Goal: Information Seeking & Learning: Learn about a topic

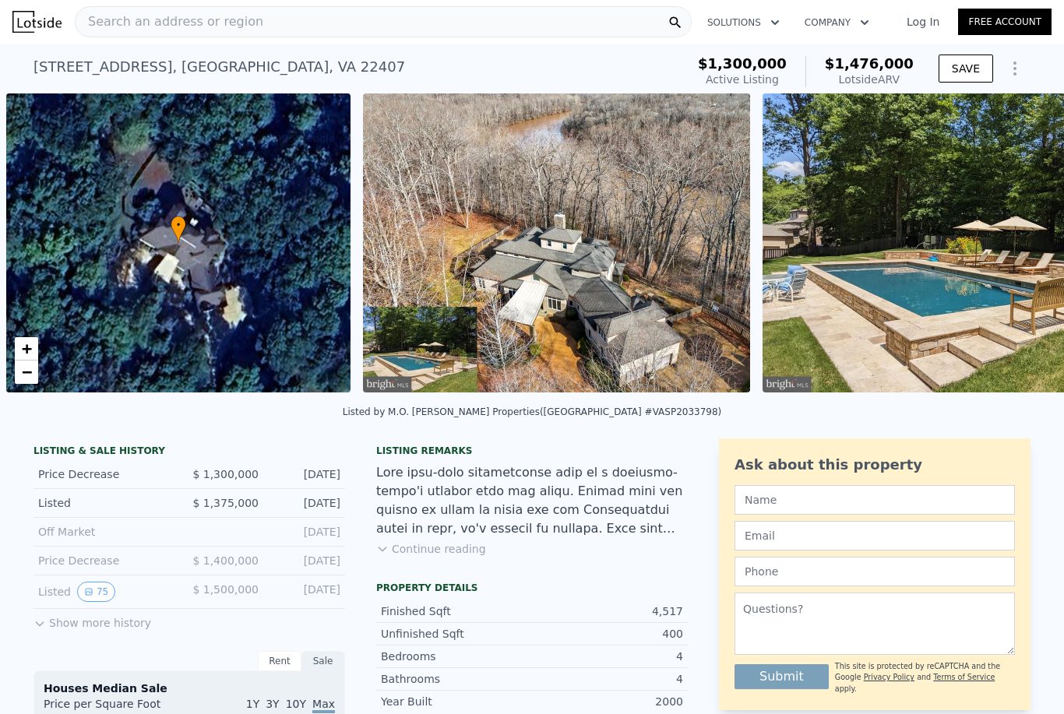
scroll to position [0, 6]
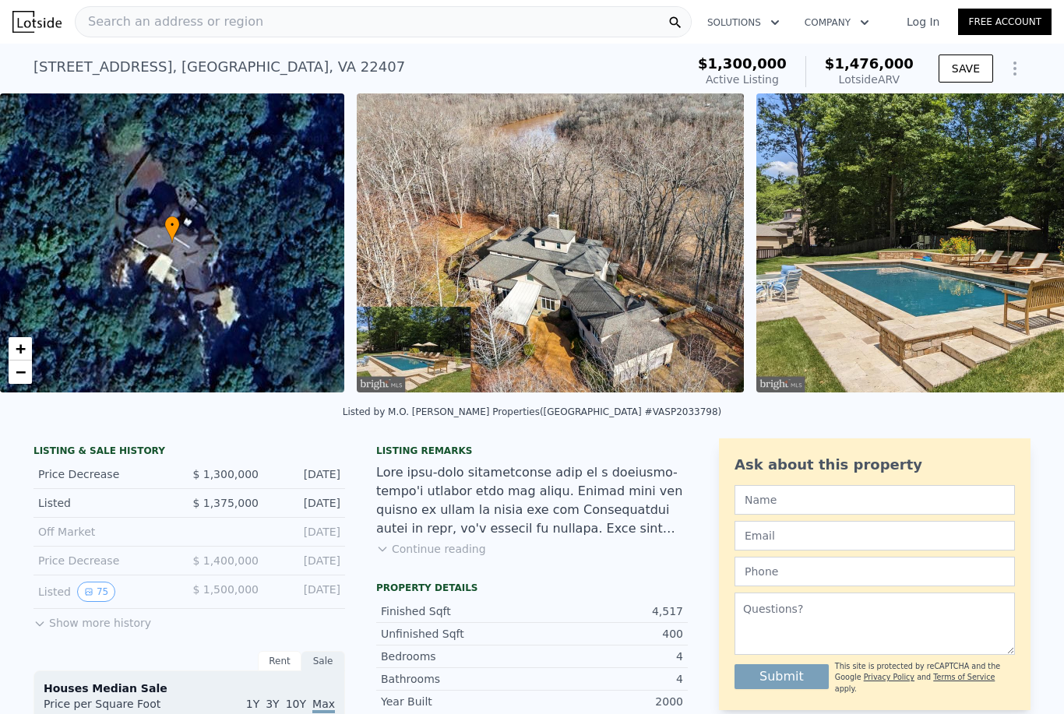
click at [932, 23] on link "Log In" at bounding box center [923, 22] width 70 height 16
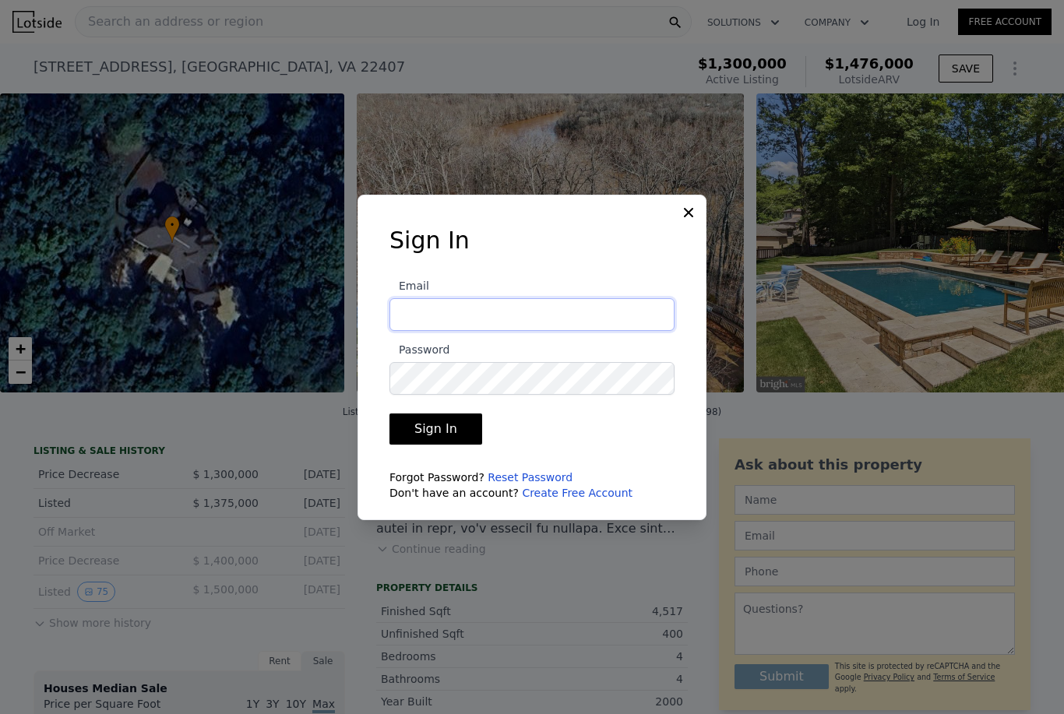
type input "[EMAIL_ADDRESS][DOMAIN_NAME]"
click at [433, 445] on button "Sign In" at bounding box center [436, 429] width 93 height 31
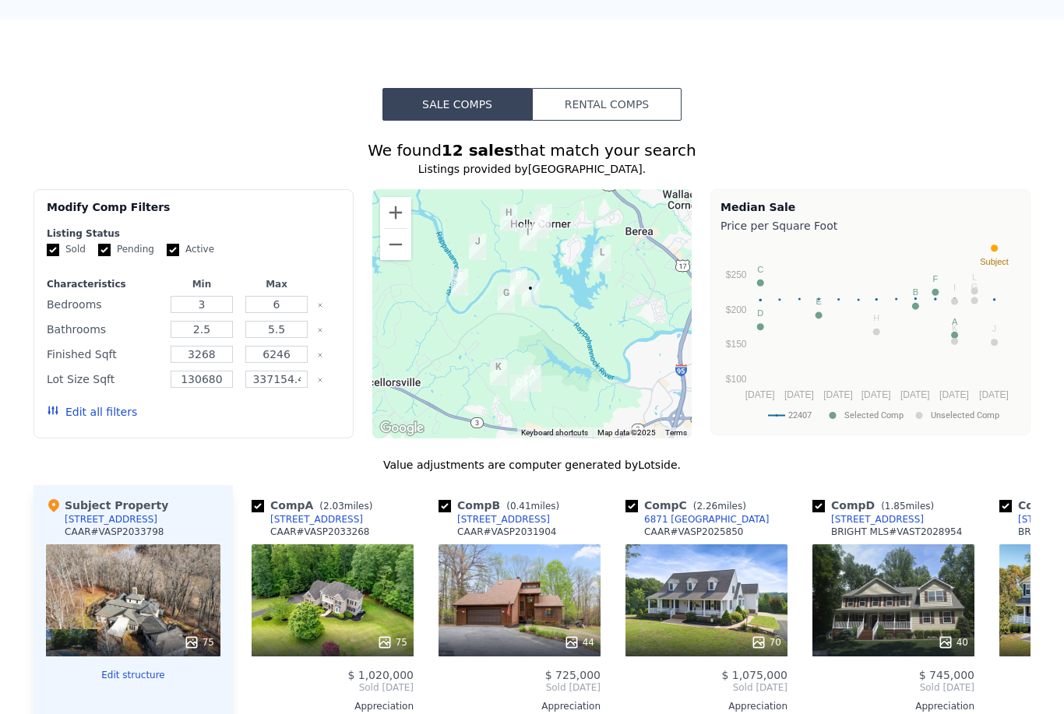
scroll to position [1260, 0]
click at [92, 407] on button "Edit all filters" at bounding box center [92, 412] width 90 height 16
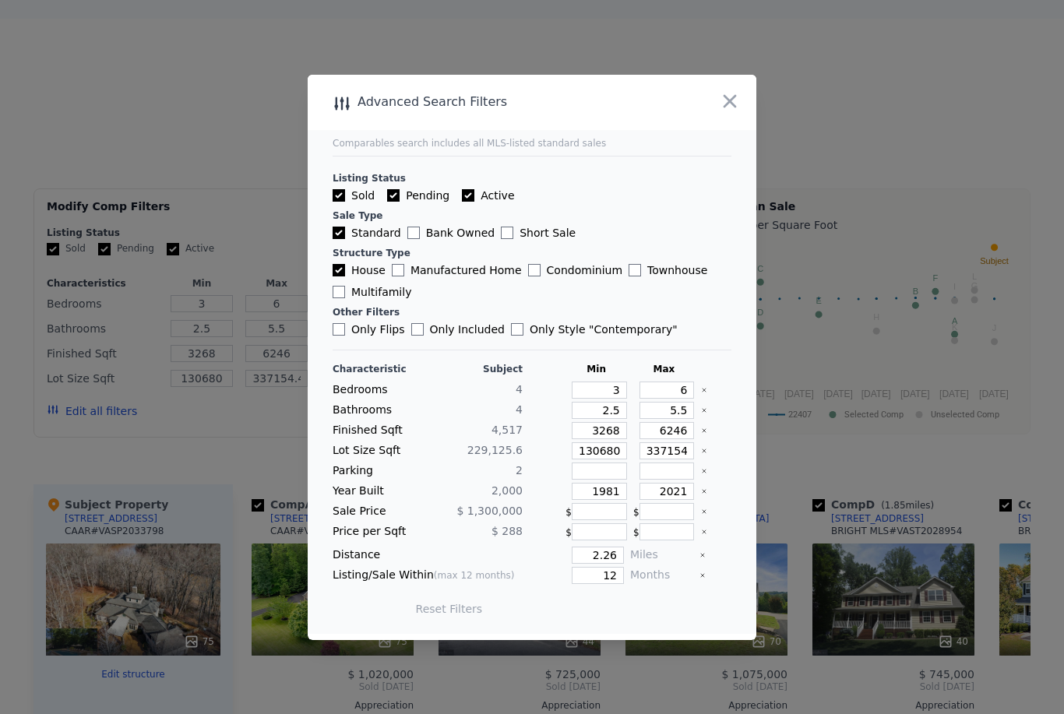
click at [466, 202] on input "Active" at bounding box center [468, 195] width 12 height 12
checkbox input "false"
click at [398, 202] on input "Pending" at bounding box center [393, 195] width 12 height 12
checkbox input "false"
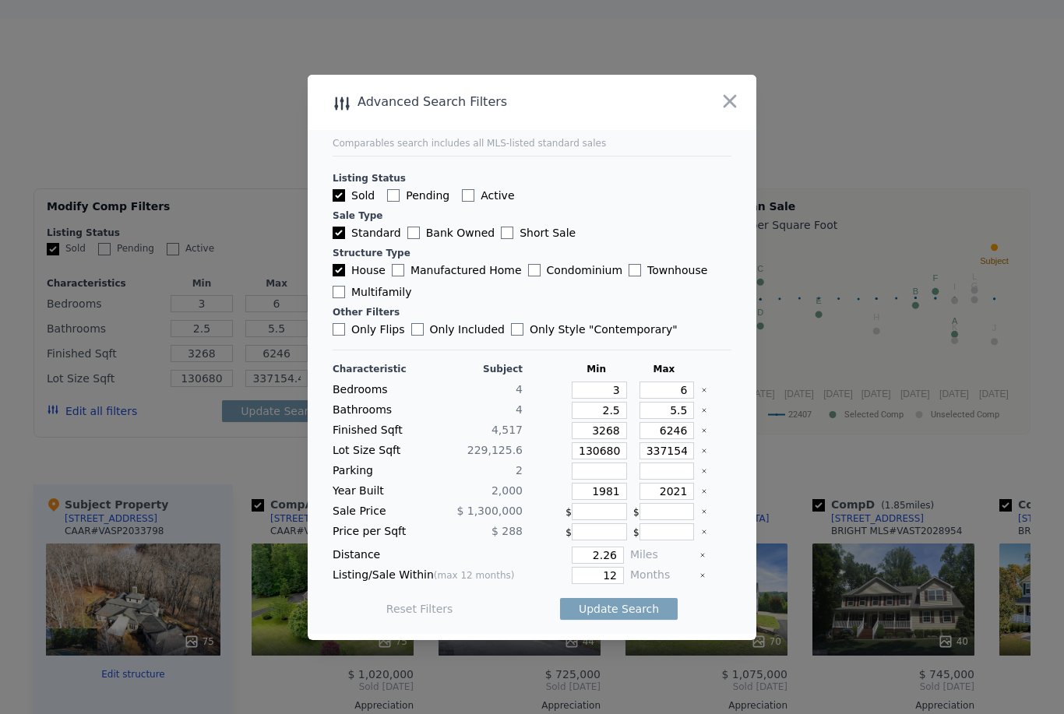
checkbox input "false"
click at [654, 620] on button "Update Search" at bounding box center [619, 609] width 118 height 22
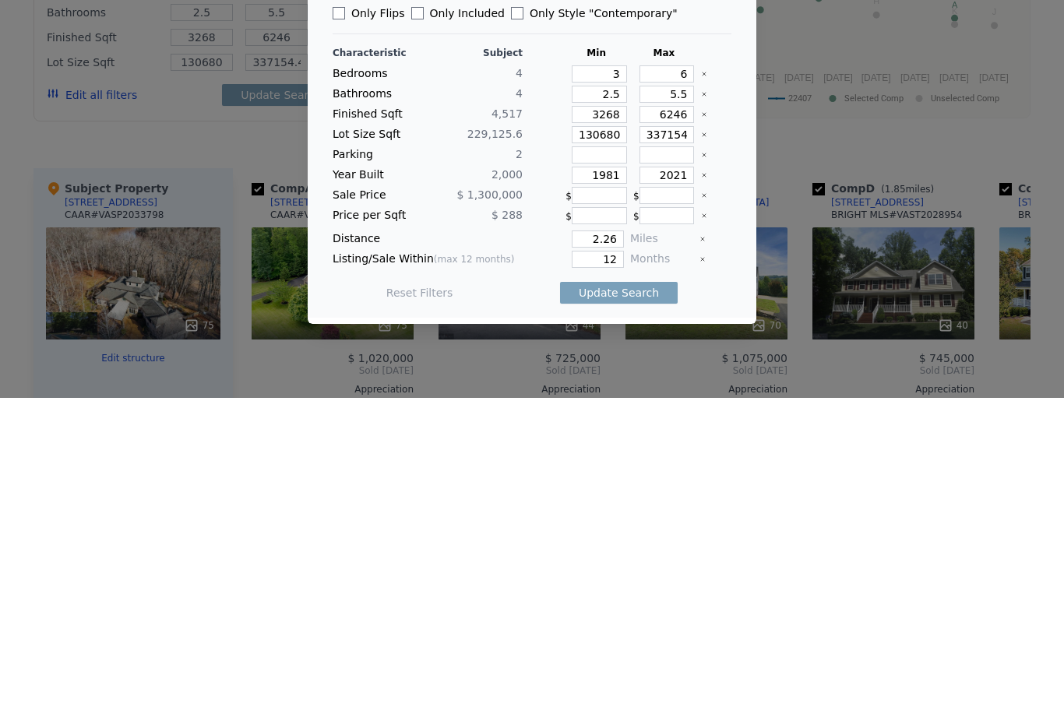
click at [650, 598] on button "Update Search" at bounding box center [619, 609] width 118 height 22
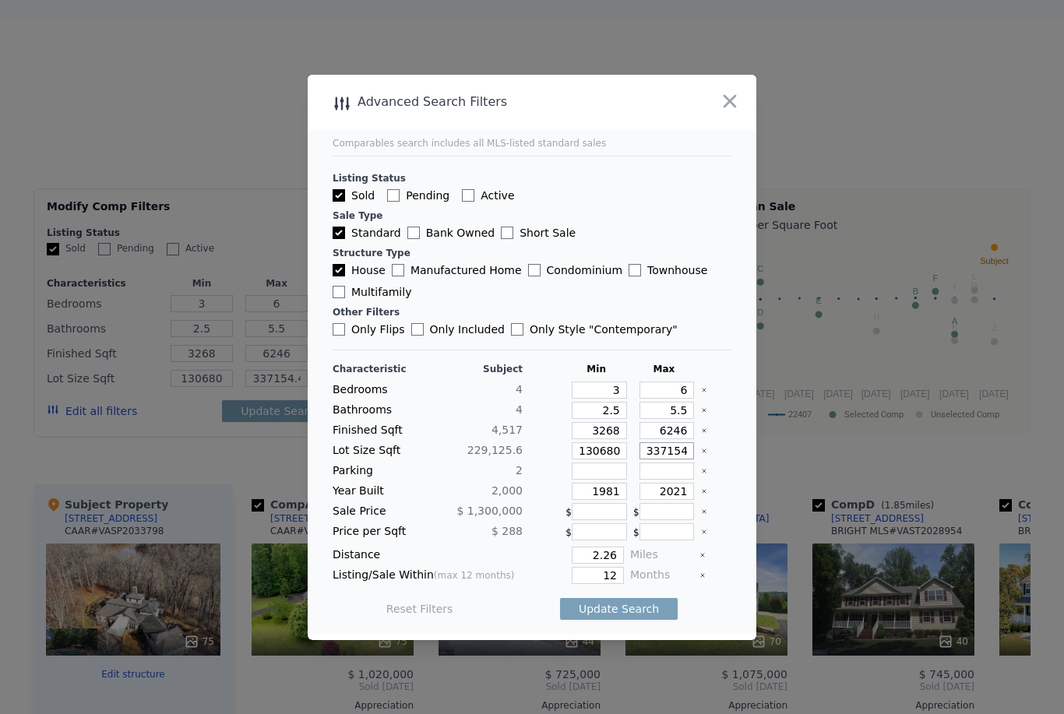
click at [684, 460] on input "337154.4" at bounding box center [667, 451] width 55 height 17
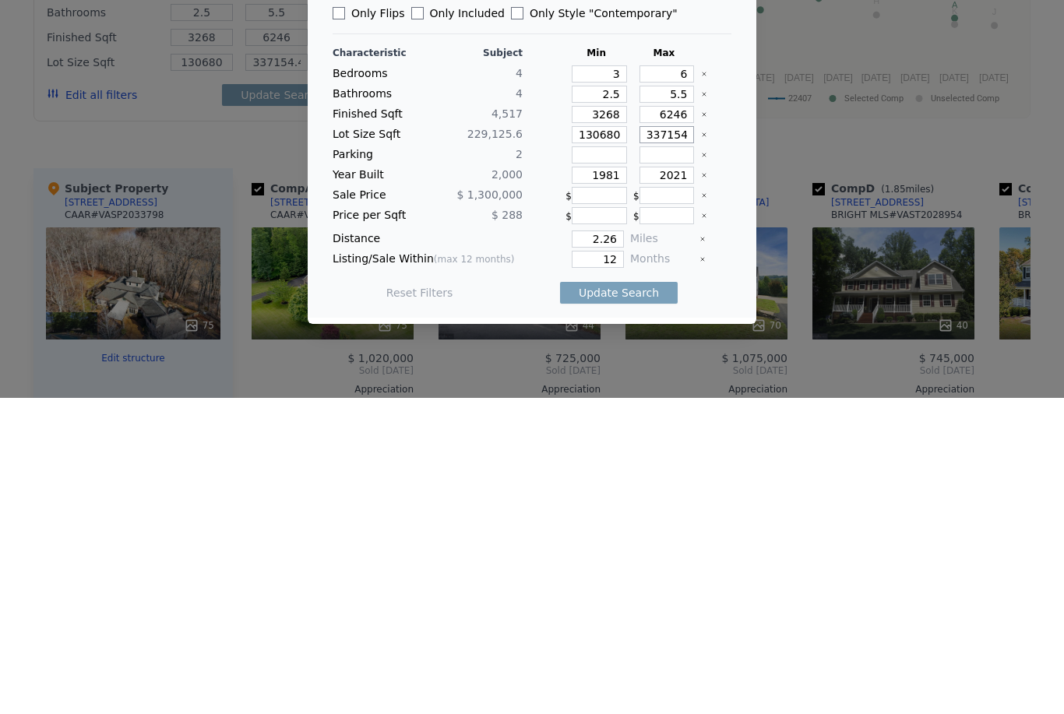
type input "337154"
checkbox input "true"
type input "337154.4"
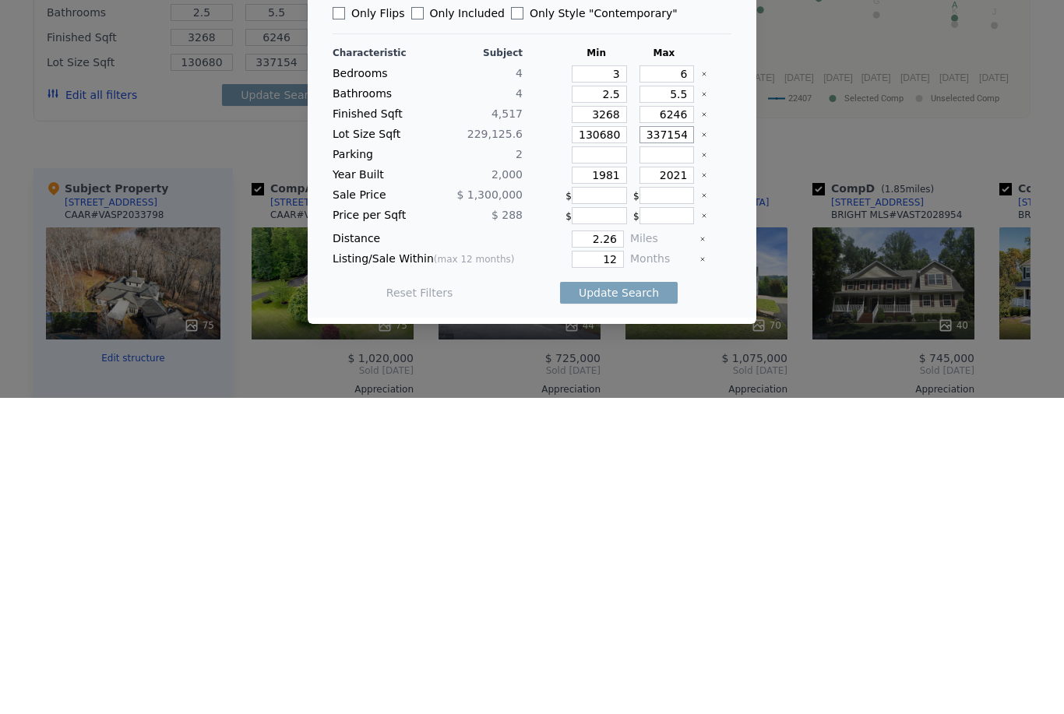
checkbox input "true"
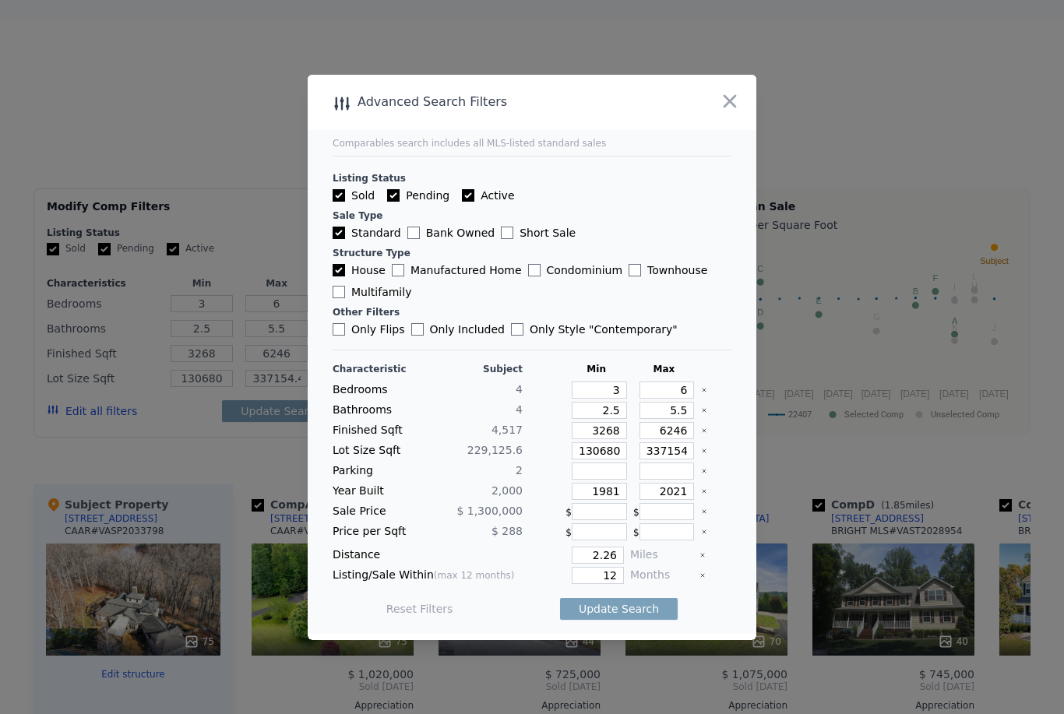
click at [646, 620] on button "Update Search" at bounding box center [619, 609] width 118 height 22
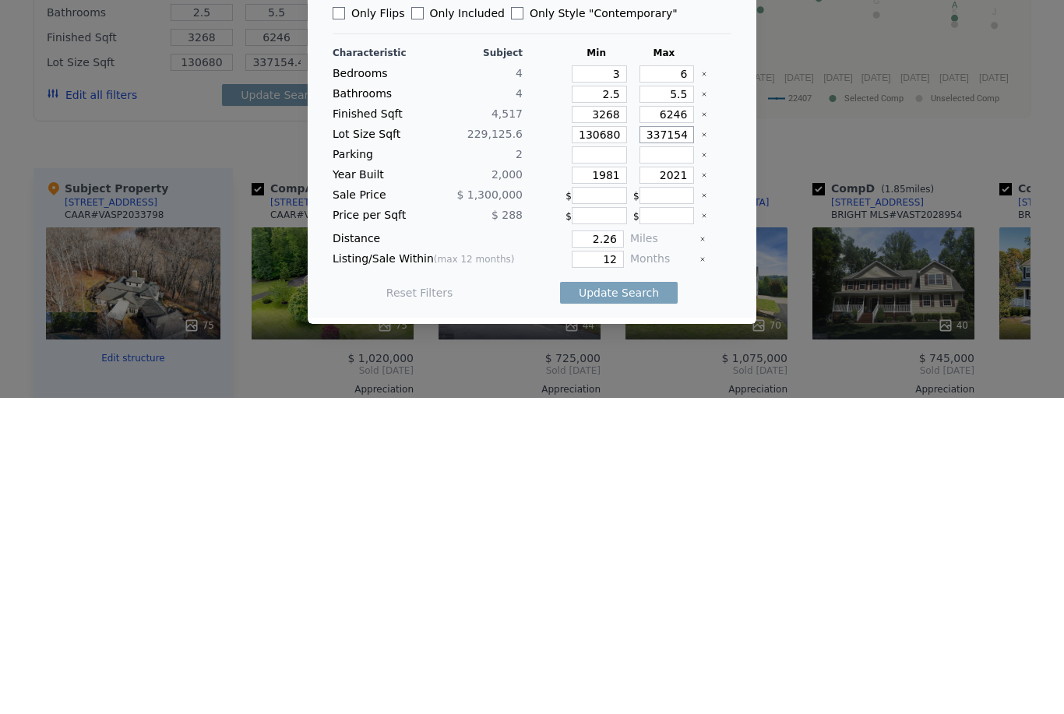
type input "337154"
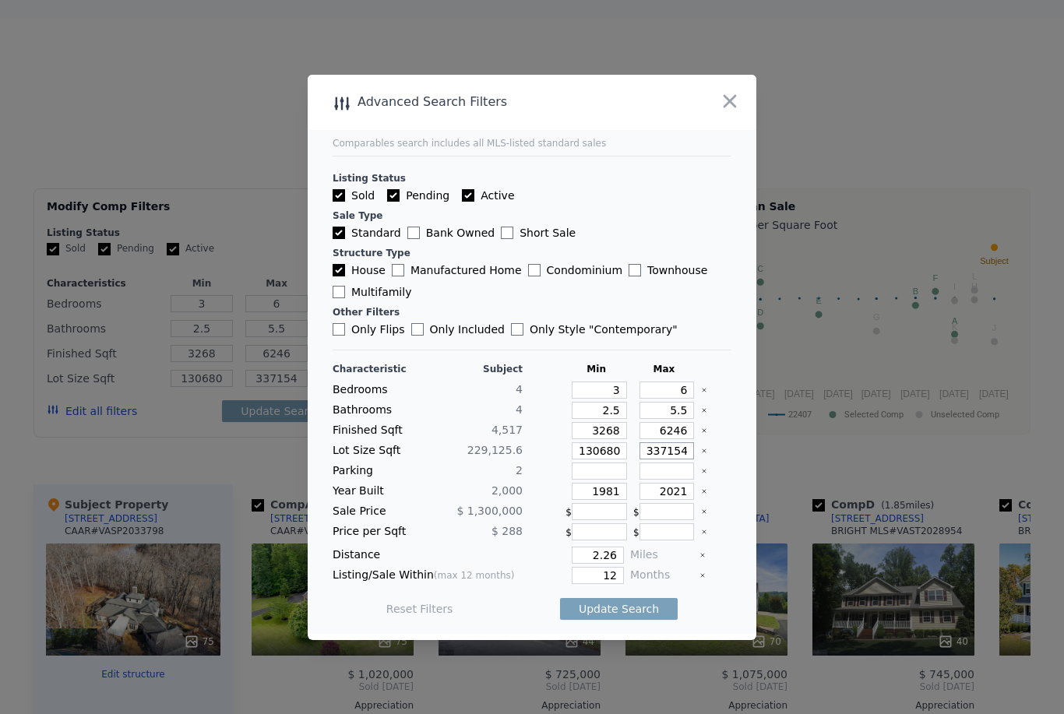
type input "337154"
click at [663, 620] on button "Update Search" at bounding box center [619, 609] width 118 height 22
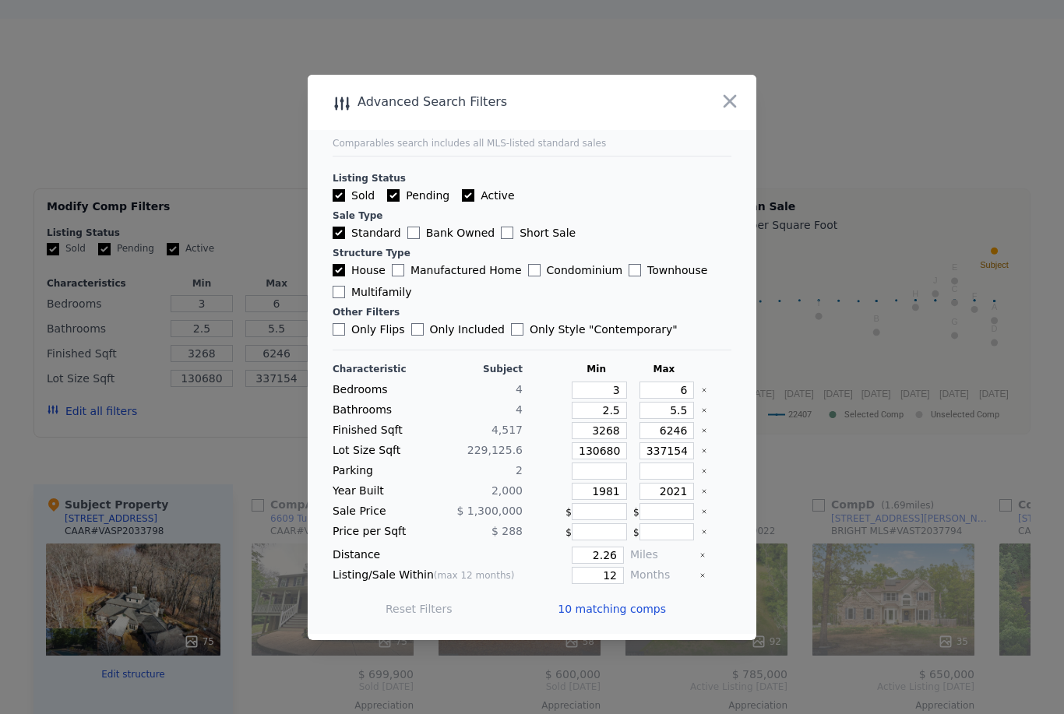
click at [393, 202] on input "Pending" at bounding box center [393, 195] width 12 height 12
checkbox input "false"
click at [465, 202] on input "Active" at bounding box center [468, 195] width 12 height 12
checkbox input "false"
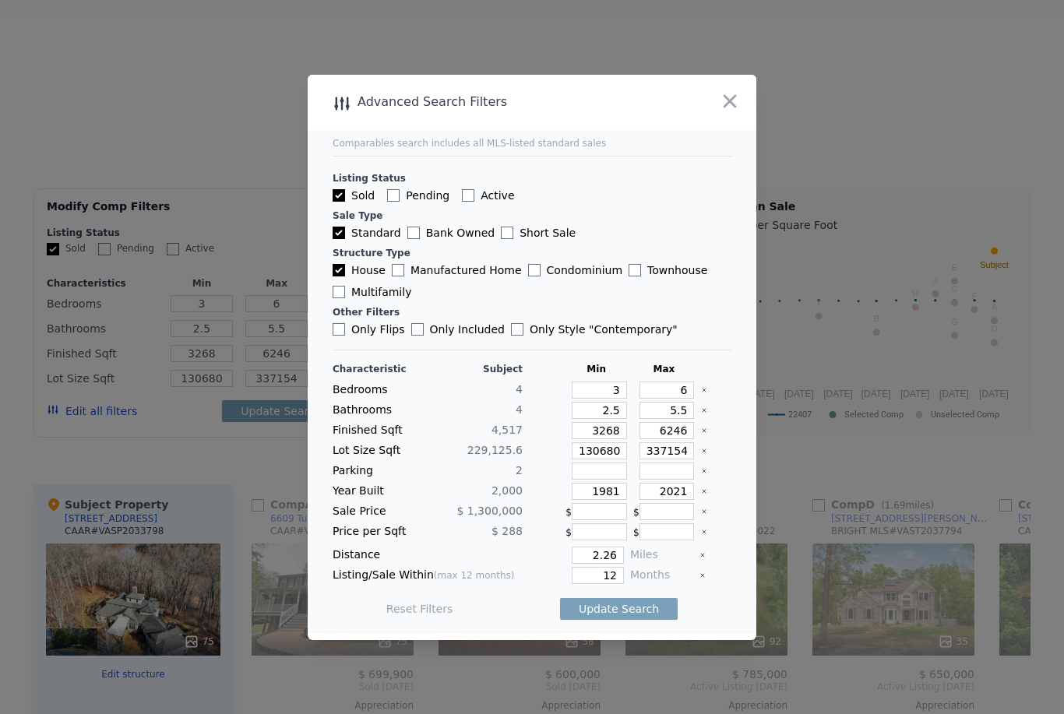
checkbox input "false"
click at [649, 620] on button "Update Search" at bounding box center [619, 609] width 118 height 22
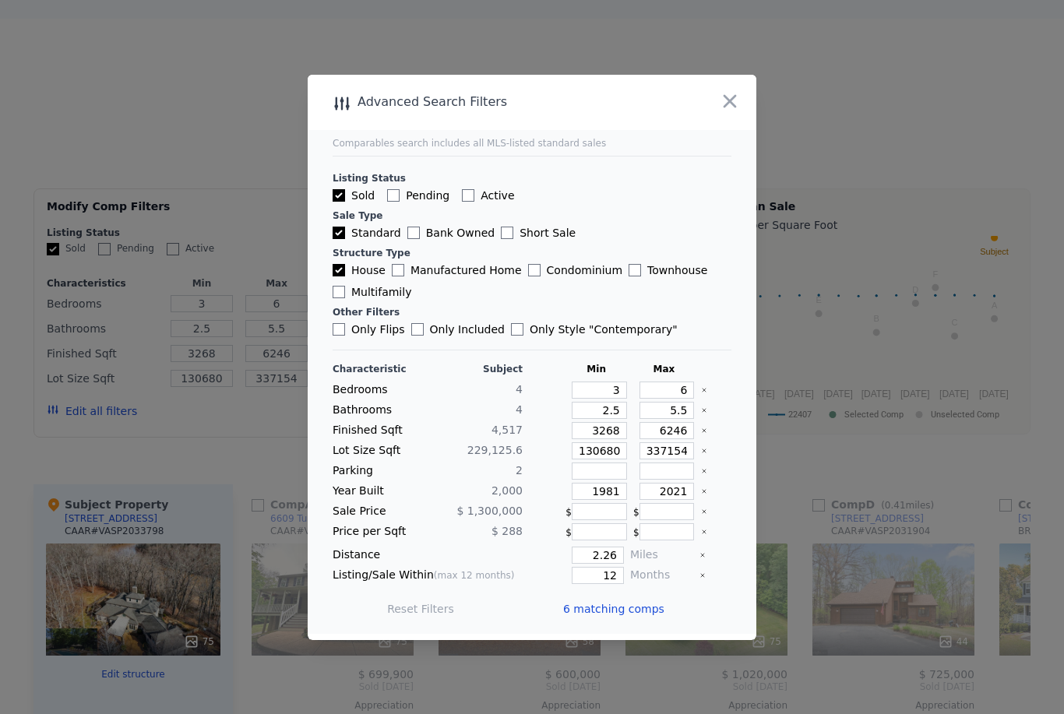
click at [738, 112] on icon "button" at bounding box center [730, 101] width 22 height 22
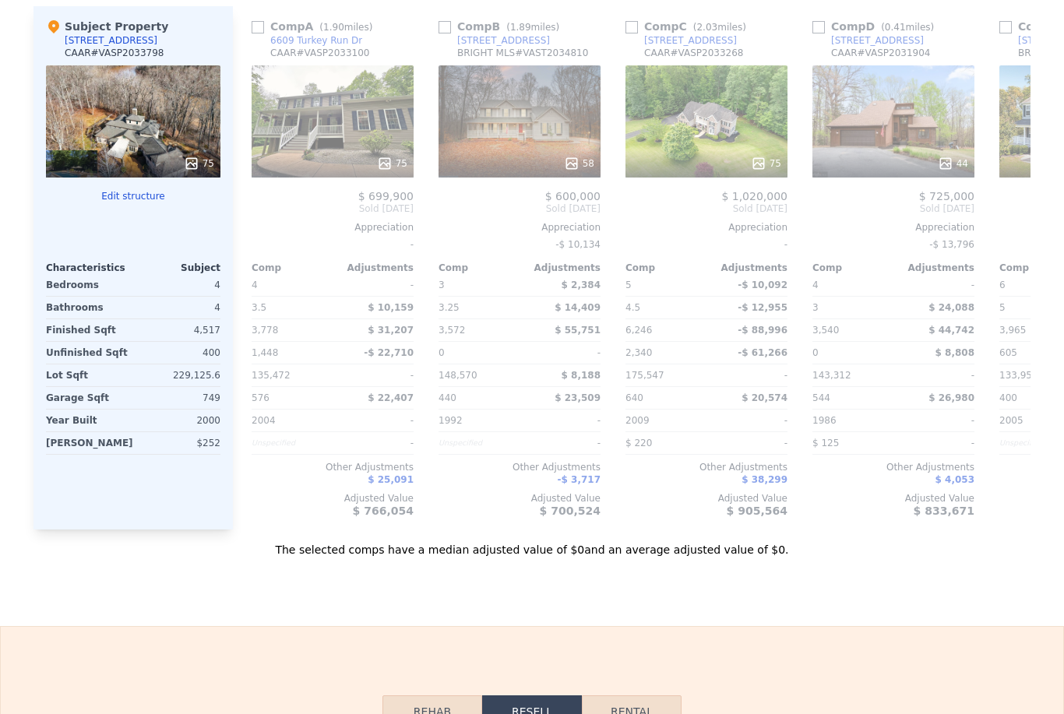
click at [1007, 409] on div "400" at bounding box center [1039, 398] width 78 height 22
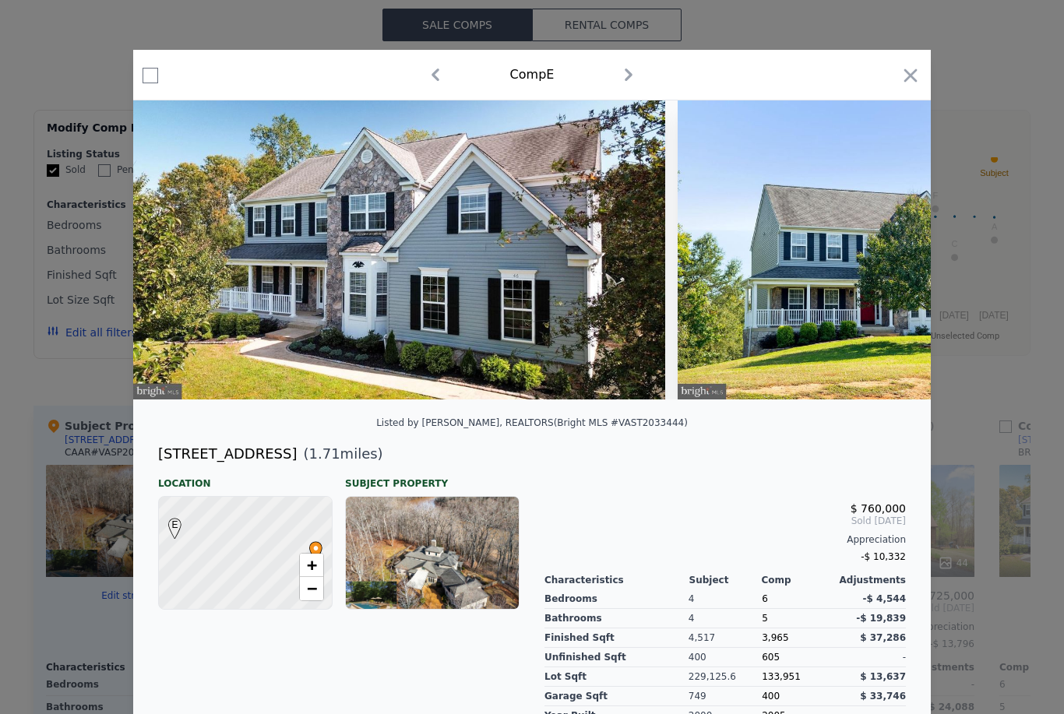
scroll to position [1335, 0]
click at [917, 69] on icon "button" at bounding box center [911, 76] width 22 height 22
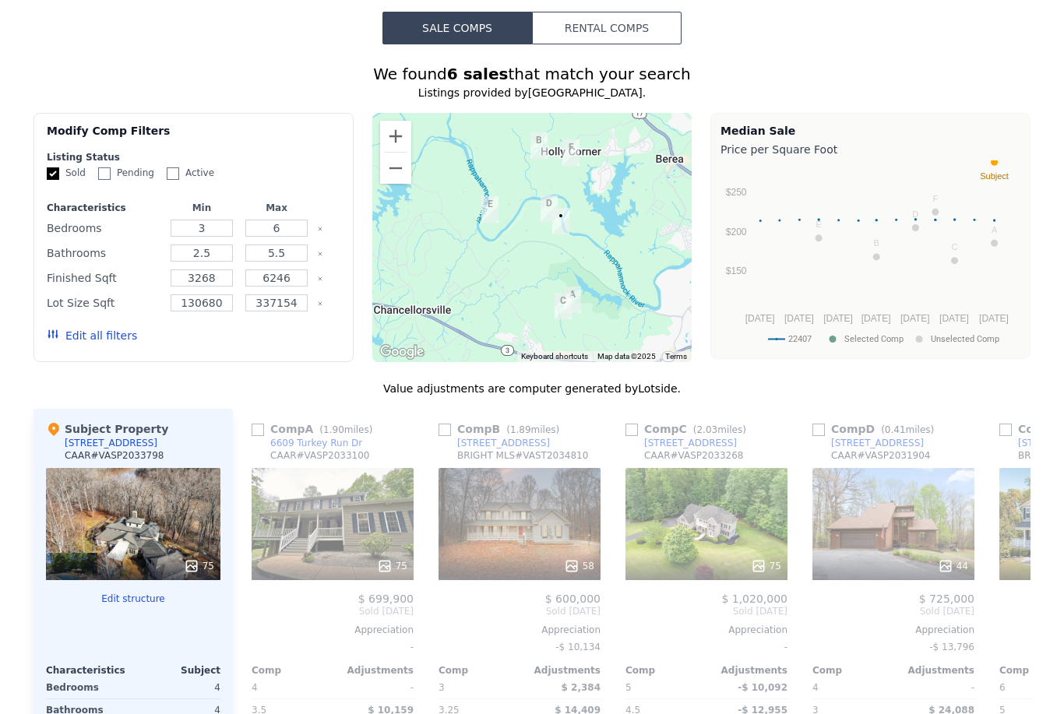
click at [93, 333] on button "Edit all filters" at bounding box center [92, 336] width 90 height 16
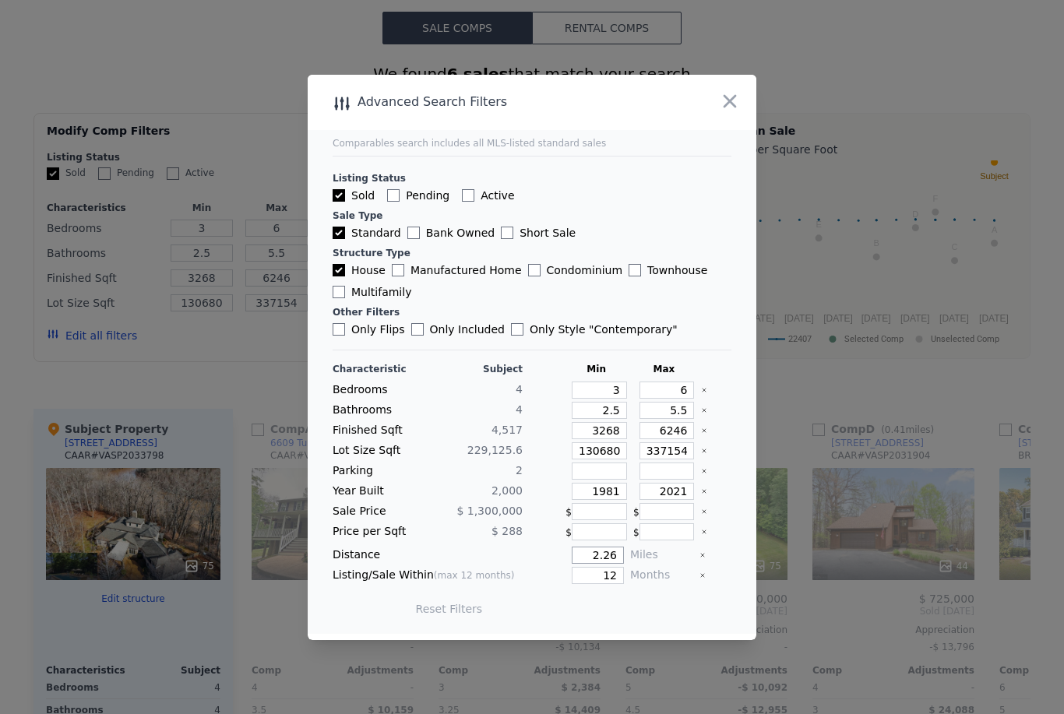
click at [594, 564] on input "2.26" at bounding box center [598, 555] width 52 height 17
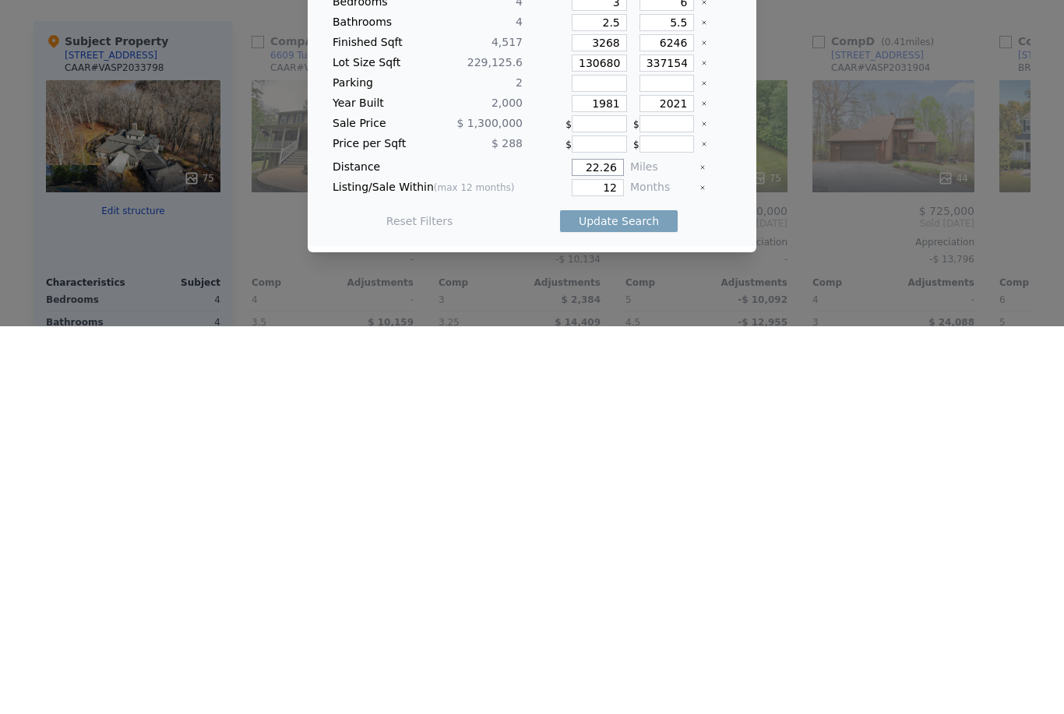
type input "22.26"
click at [651, 598] on button "Update Search" at bounding box center [619, 609] width 118 height 22
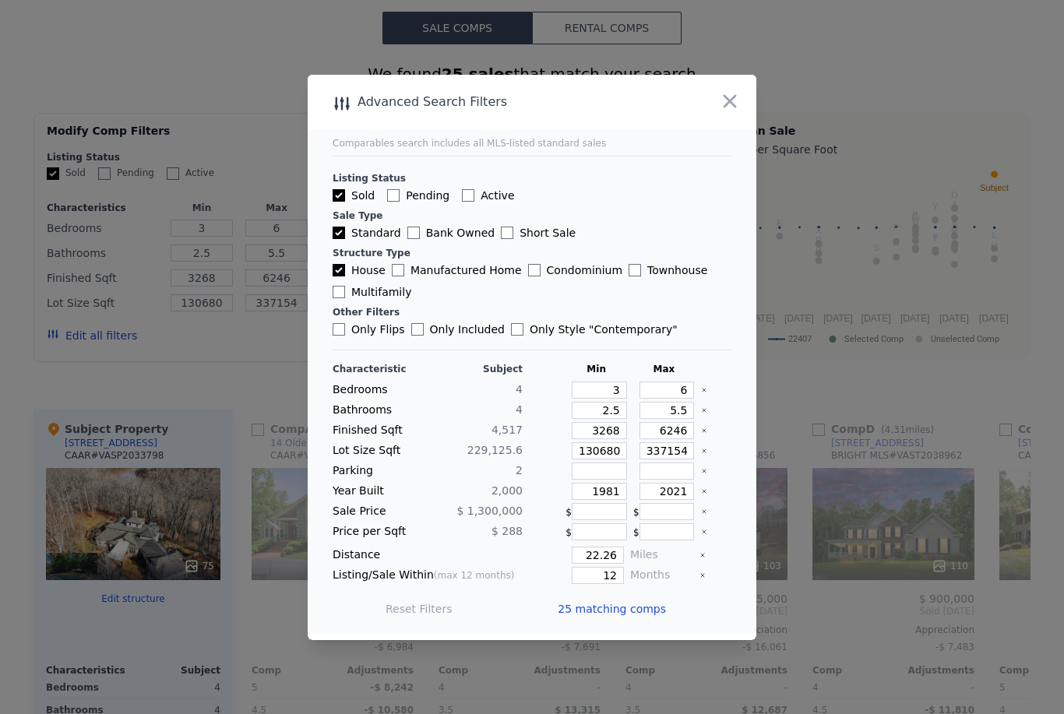
click at [736, 112] on icon "button" at bounding box center [730, 101] width 22 height 22
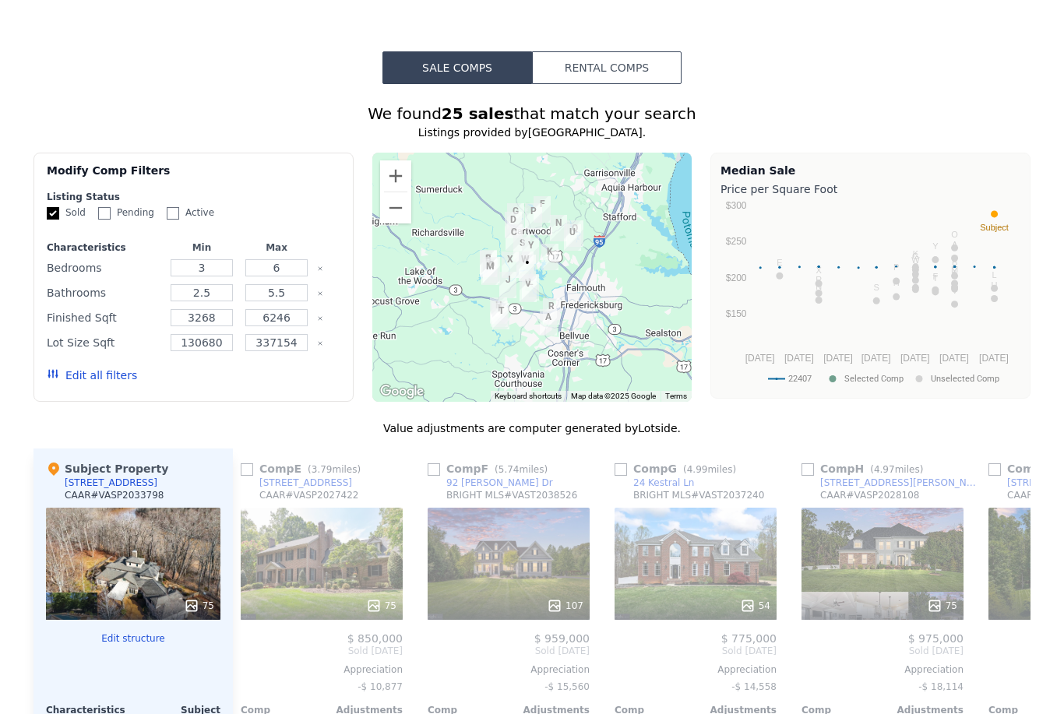
scroll to position [1295, 0]
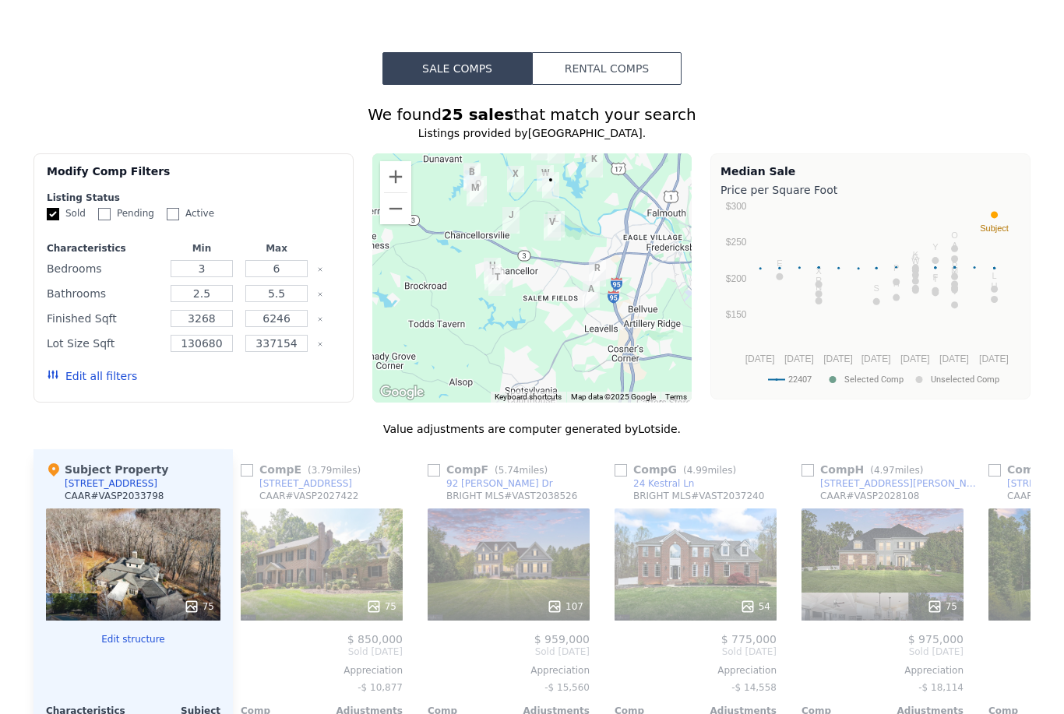
click at [109, 381] on button "Edit all filters" at bounding box center [92, 377] width 90 height 16
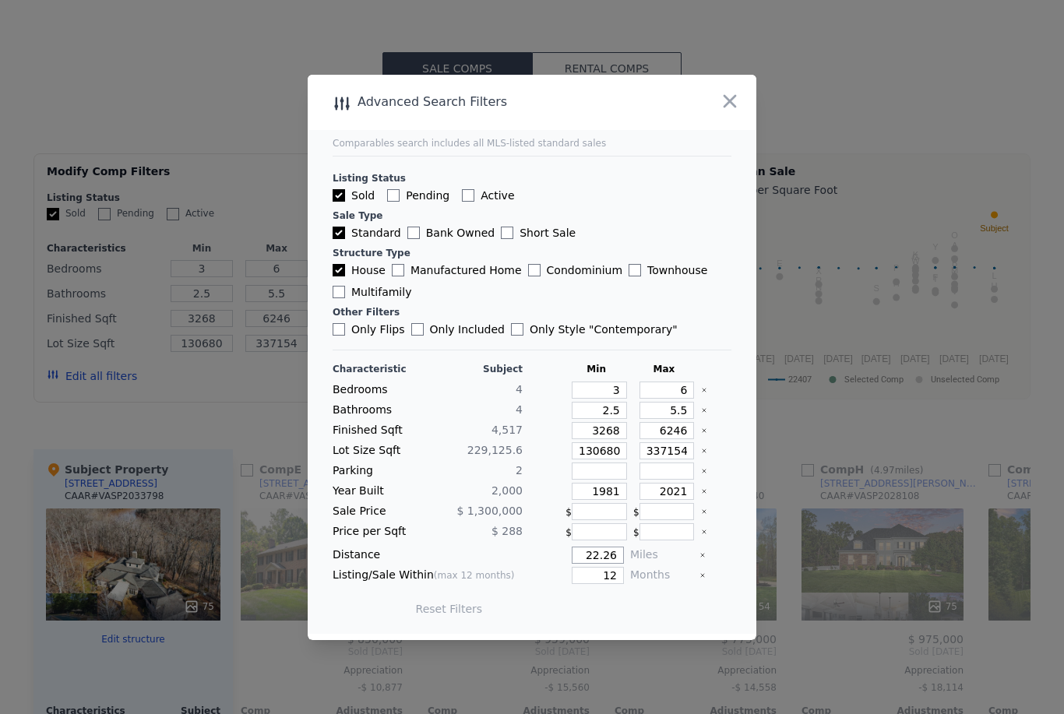
click at [595, 564] on input "22.26" at bounding box center [598, 555] width 52 height 17
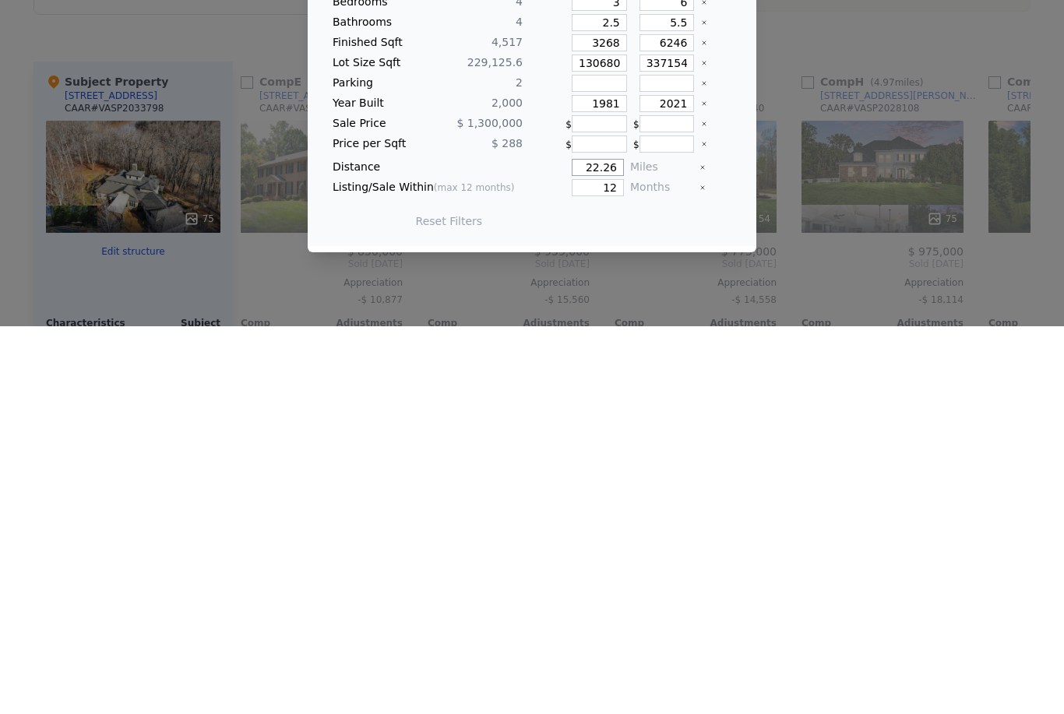
click at [609, 547] on input "22.26" at bounding box center [598, 555] width 52 height 17
click at [632, 547] on div "Miles" at bounding box center [661, 555] width 63 height 17
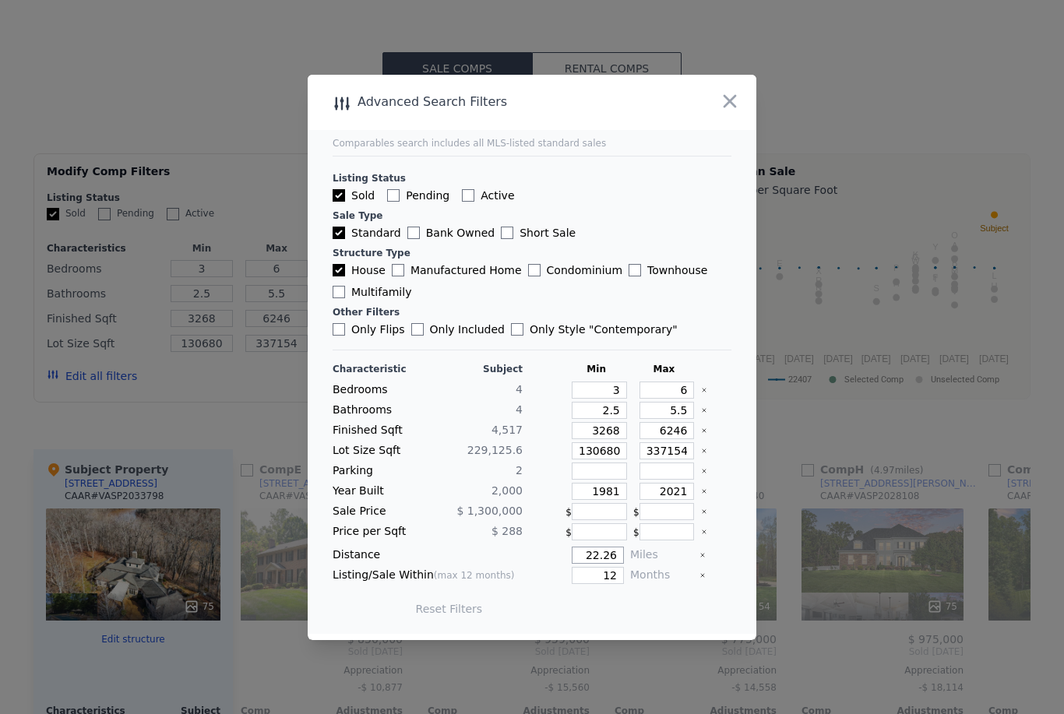
click at [623, 564] on input "22.26" at bounding box center [598, 555] width 52 height 17
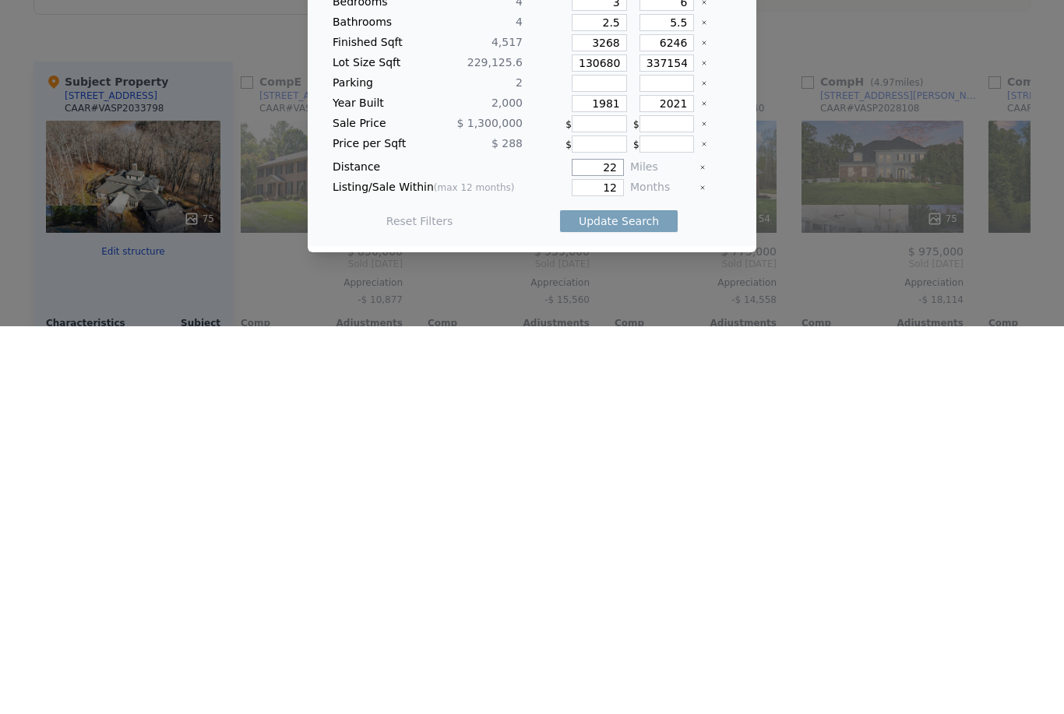
type input "2"
type input "30"
click at [643, 598] on button "Update Search" at bounding box center [619, 609] width 118 height 22
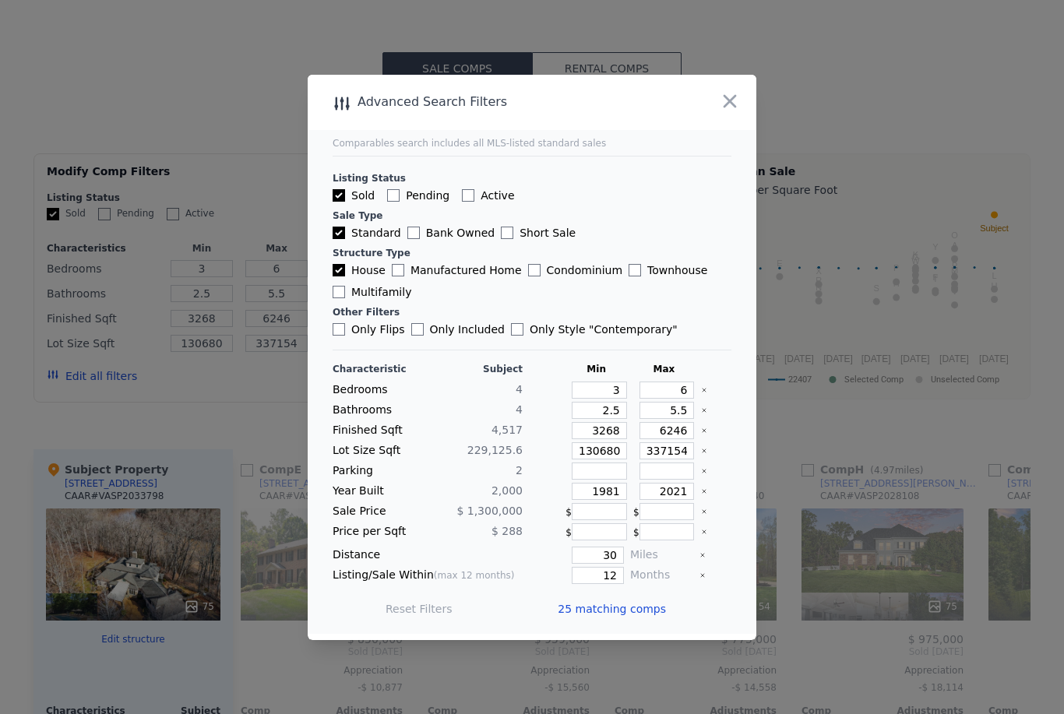
click at [742, 115] on button "button" at bounding box center [730, 101] width 28 height 28
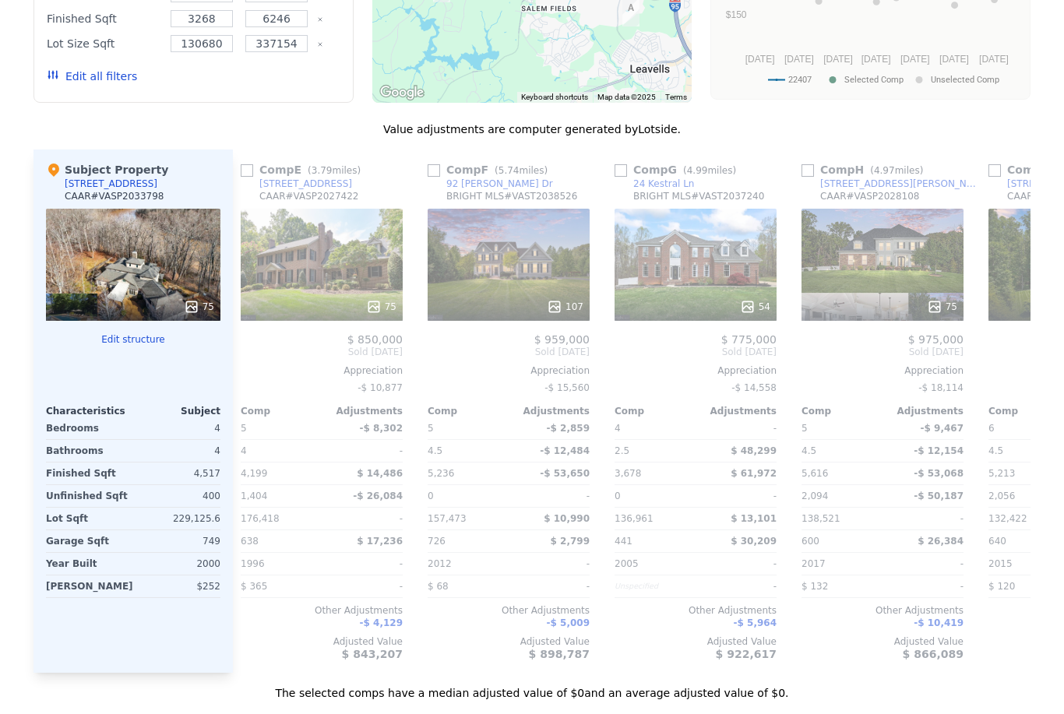
scroll to position [1602, 0]
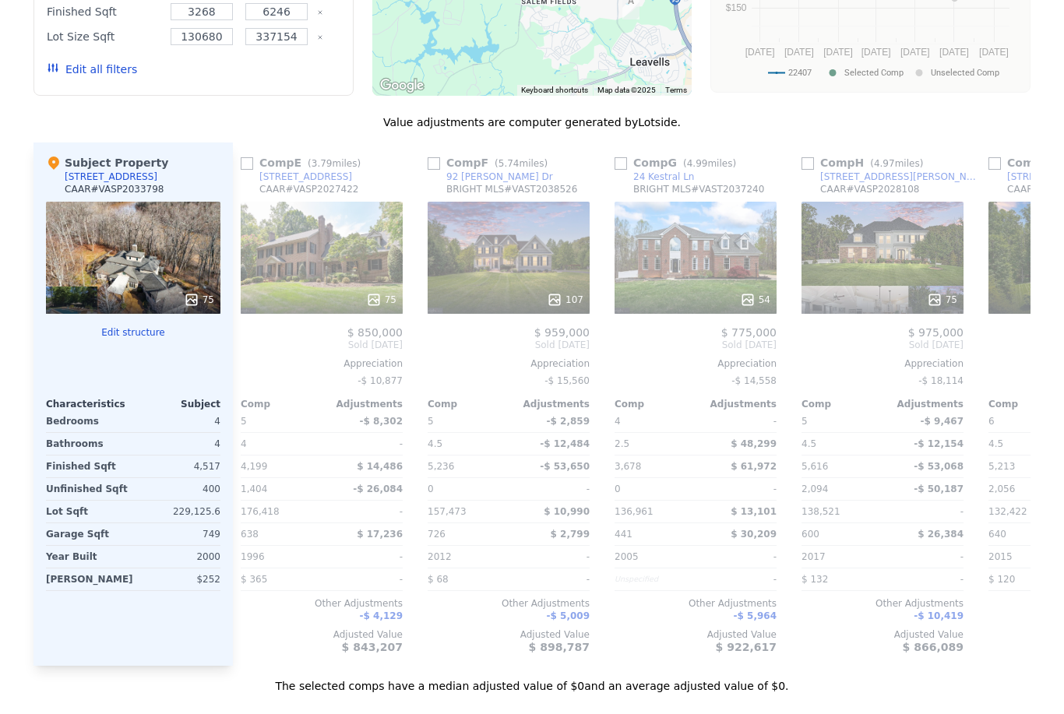
click at [980, 598] on div "Comp A ( 5.58 miles) 14 Olde Plantation Dr CAAR # VASP2033742 71 $ 840,000 Sold…" at bounding box center [632, 405] width 798 height 524
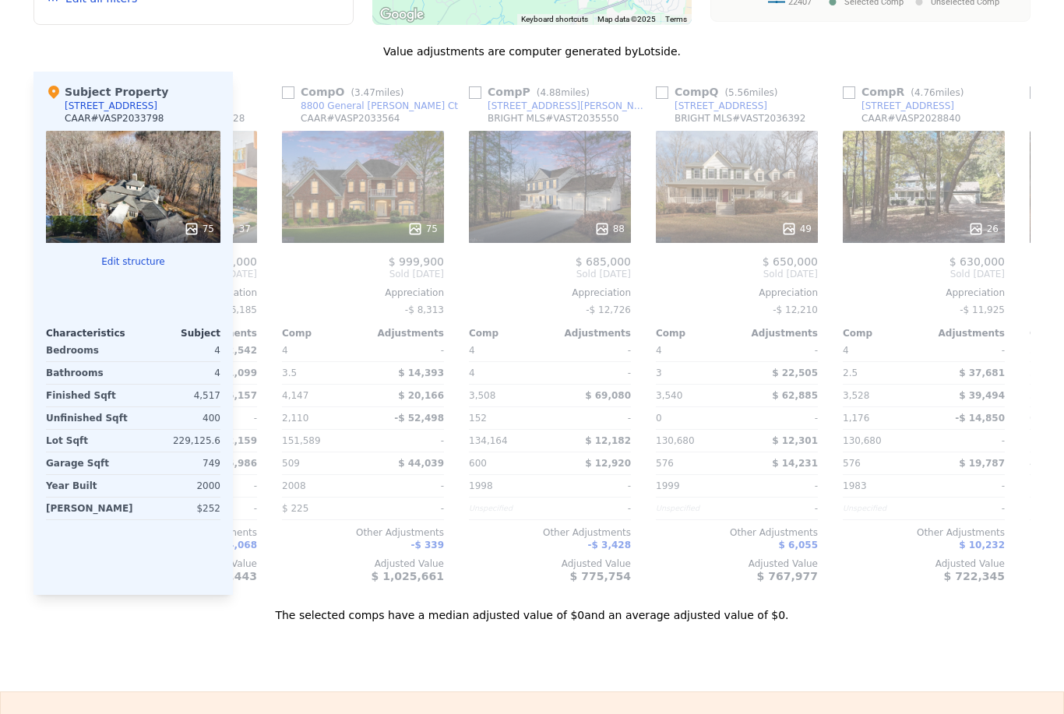
scroll to position [0, 2552]
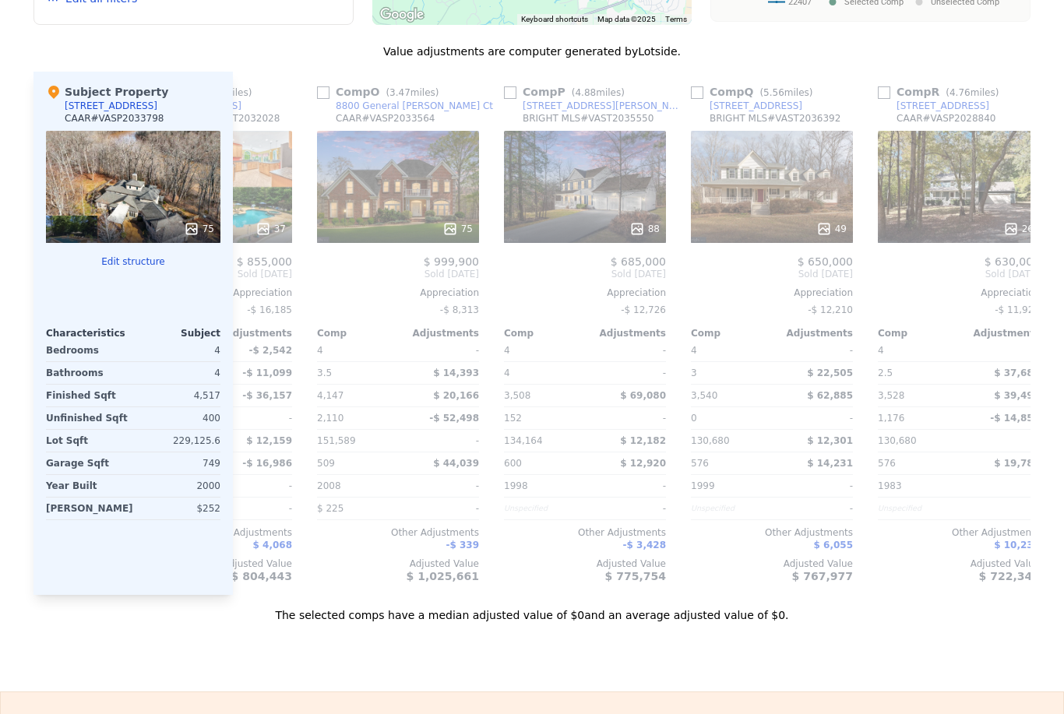
click at [327, 91] on input "checkbox" at bounding box center [323, 92] width 12 height 12
checkbox input "true"
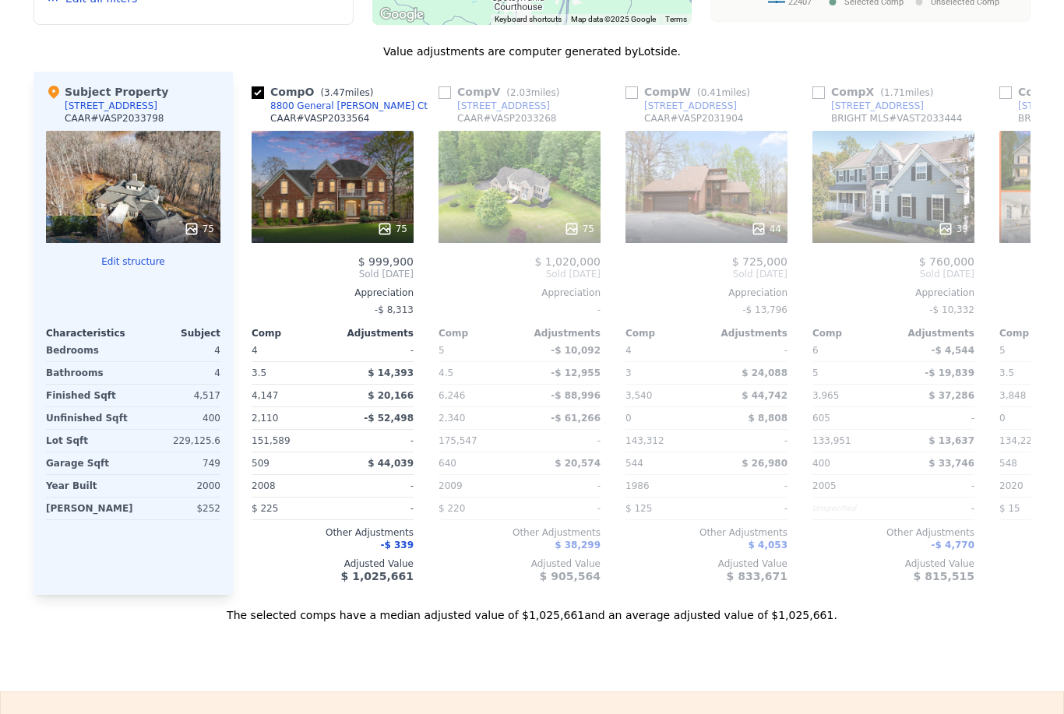
scroll to position [0, 0]
click at [445, 93] on input "checkbox" at bounding box center [445, 92] width 12 height 12
checkbox input "true"
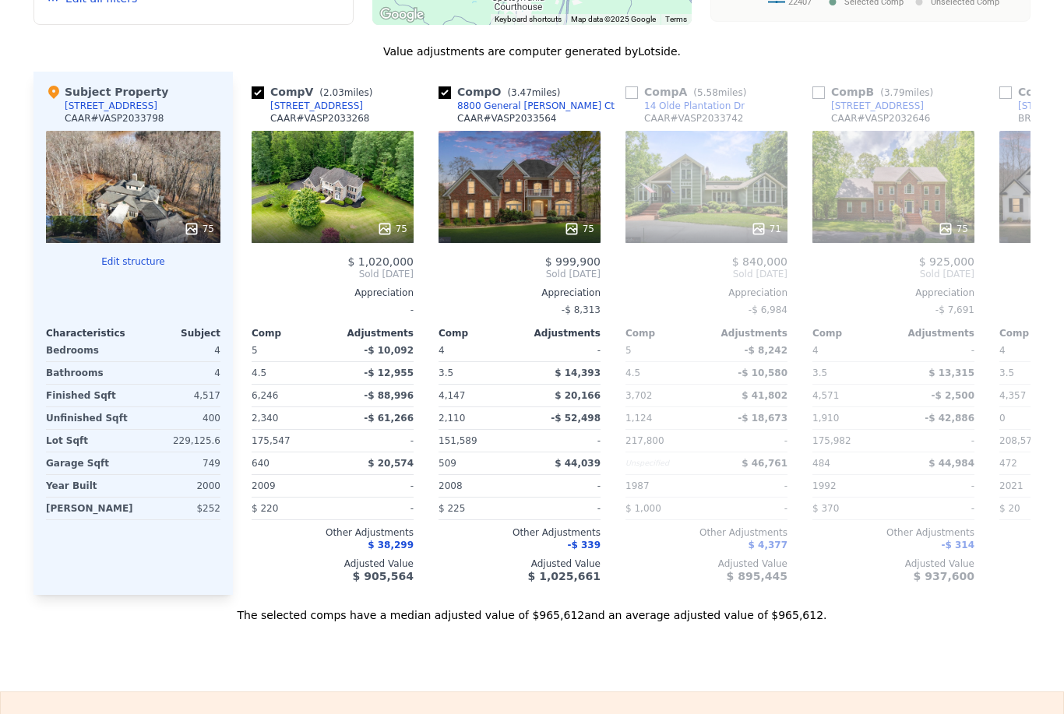
click at [822, 86] on input "checkbox" at bounding box center [819, 92] width 12 height 12
checkbox input "true"
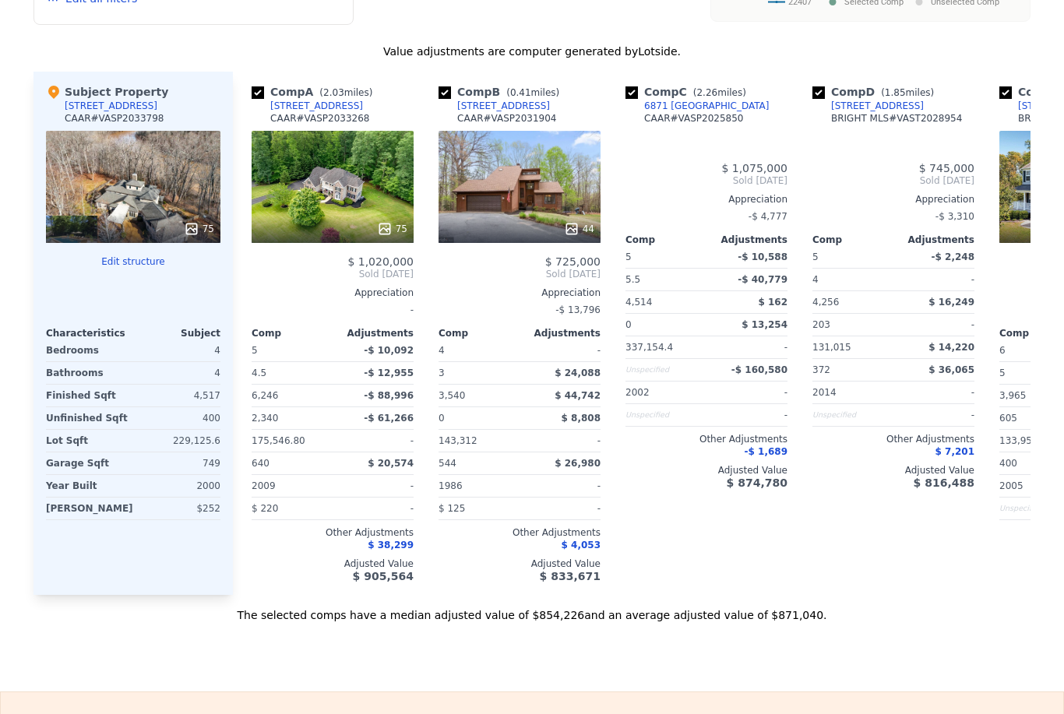
checkbox input "true"
type input "337154.4"
checkbox input "true"
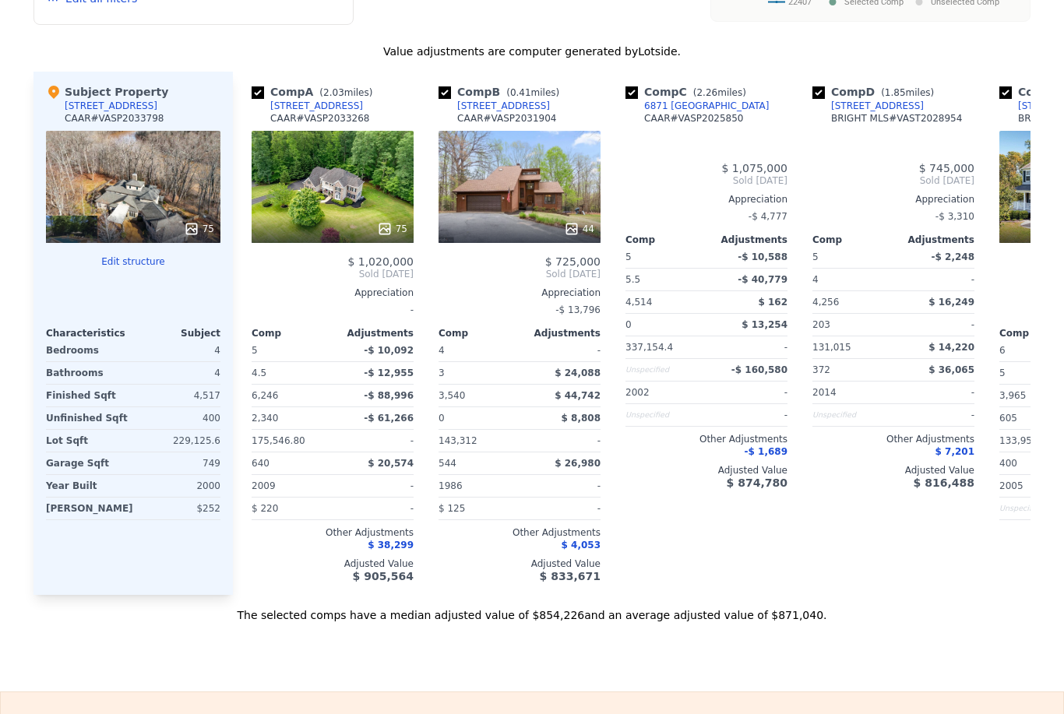
checkbox input "true"
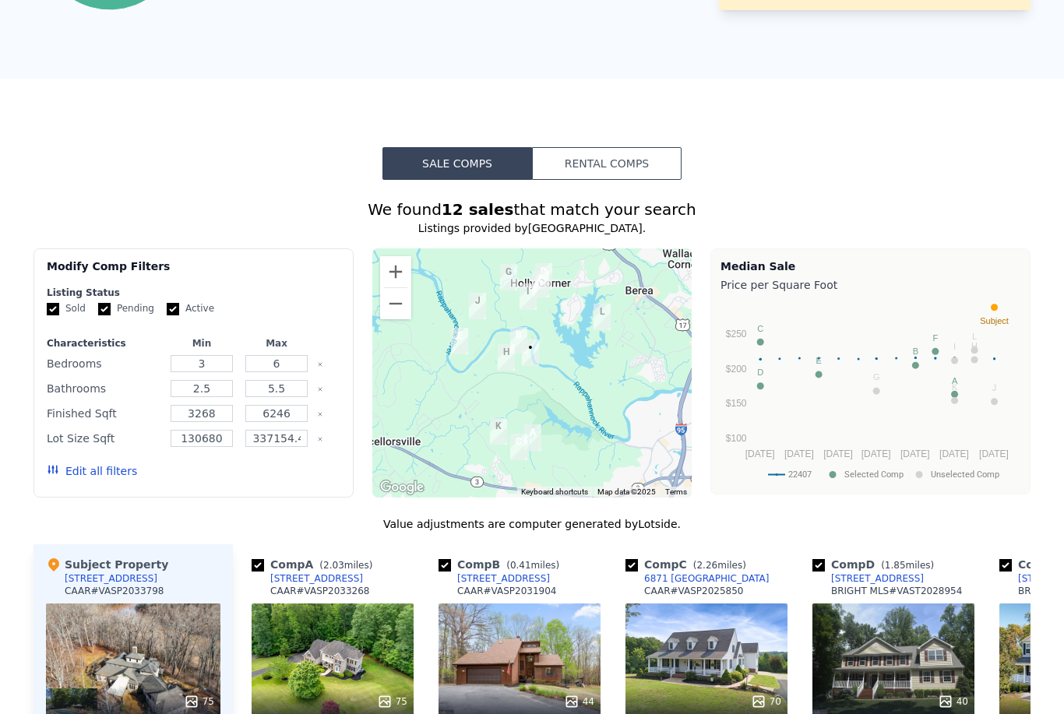
scroll to position [1202, 0]
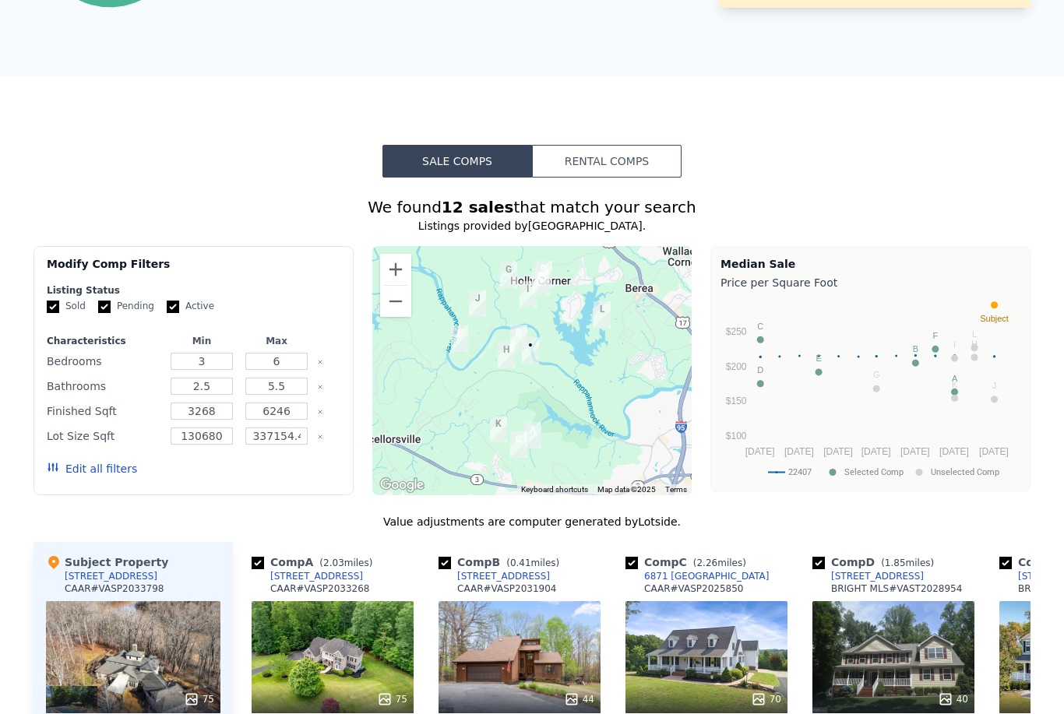
click at [124, 471] on button "Edit all filters" at bounding box center [92, 469] width 90 height 16
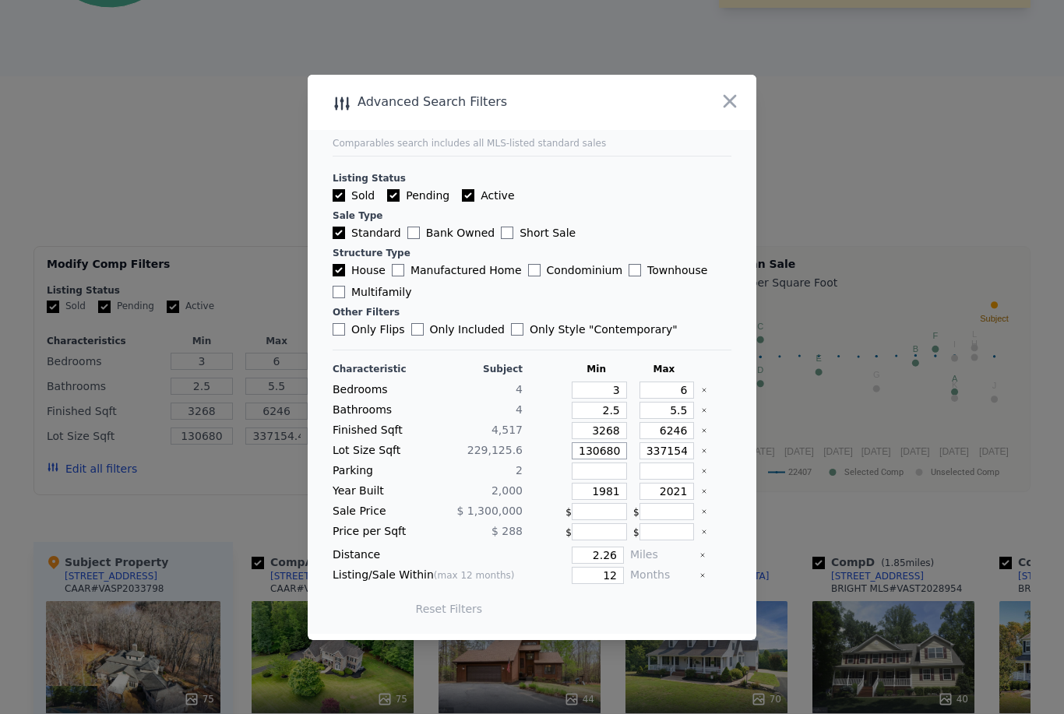
click at [616, 460] on input "130680" at bounding box center [599, 451] width 55 height 17
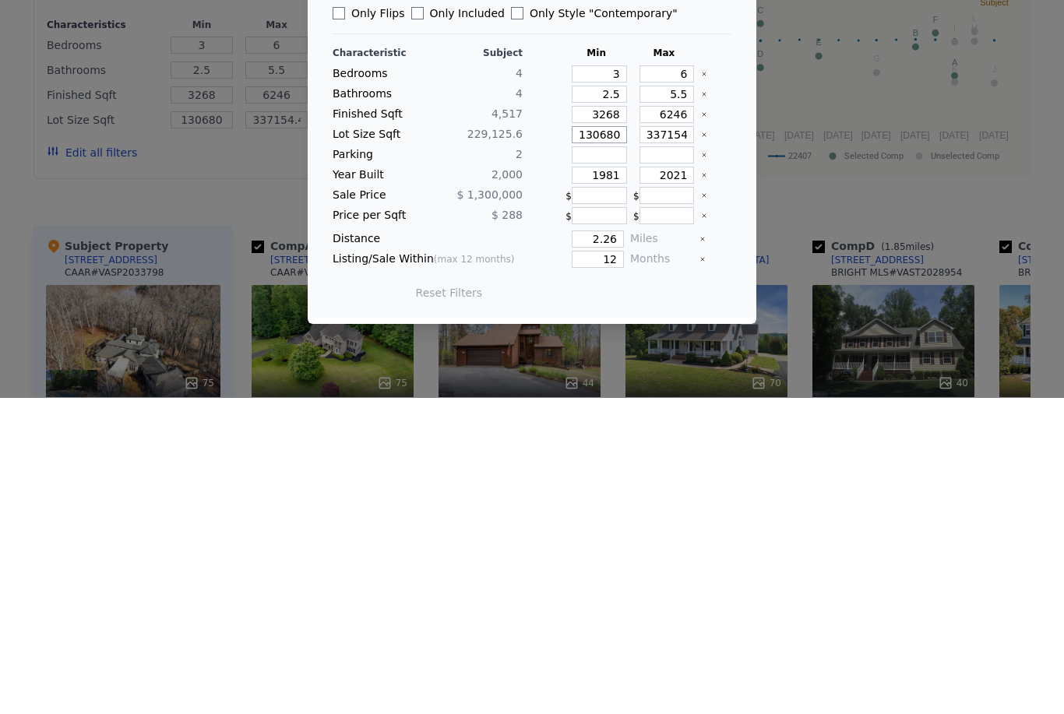
type input "13068"
type input "130"
type input "1306"
type input "13"
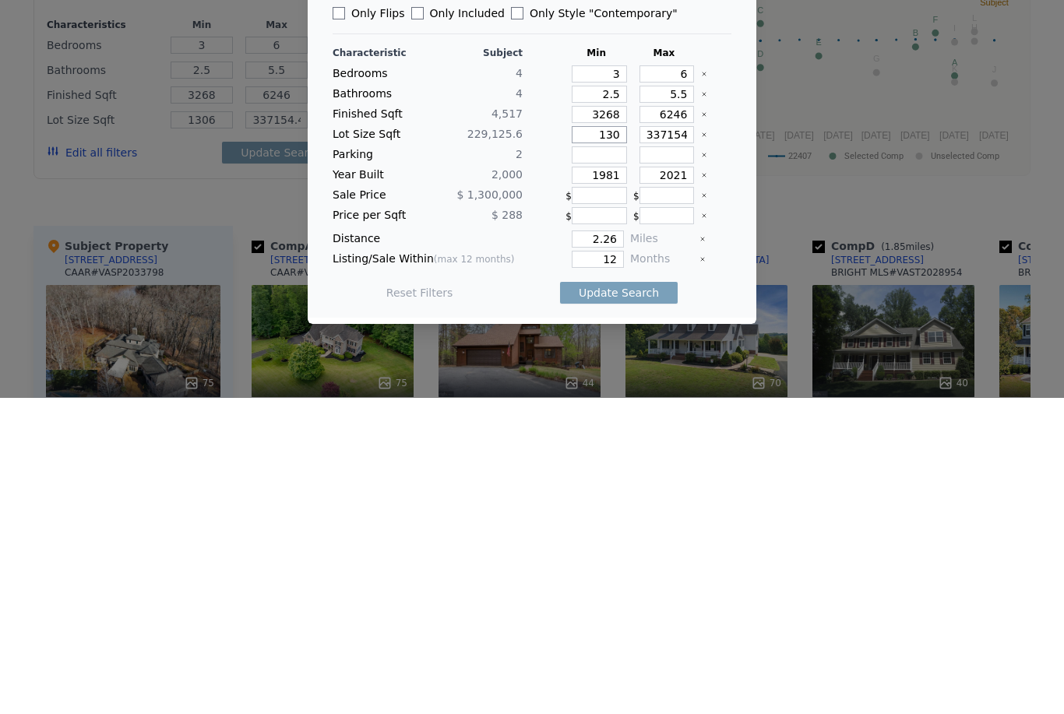
type input "130"
type input "1"
type input "3"
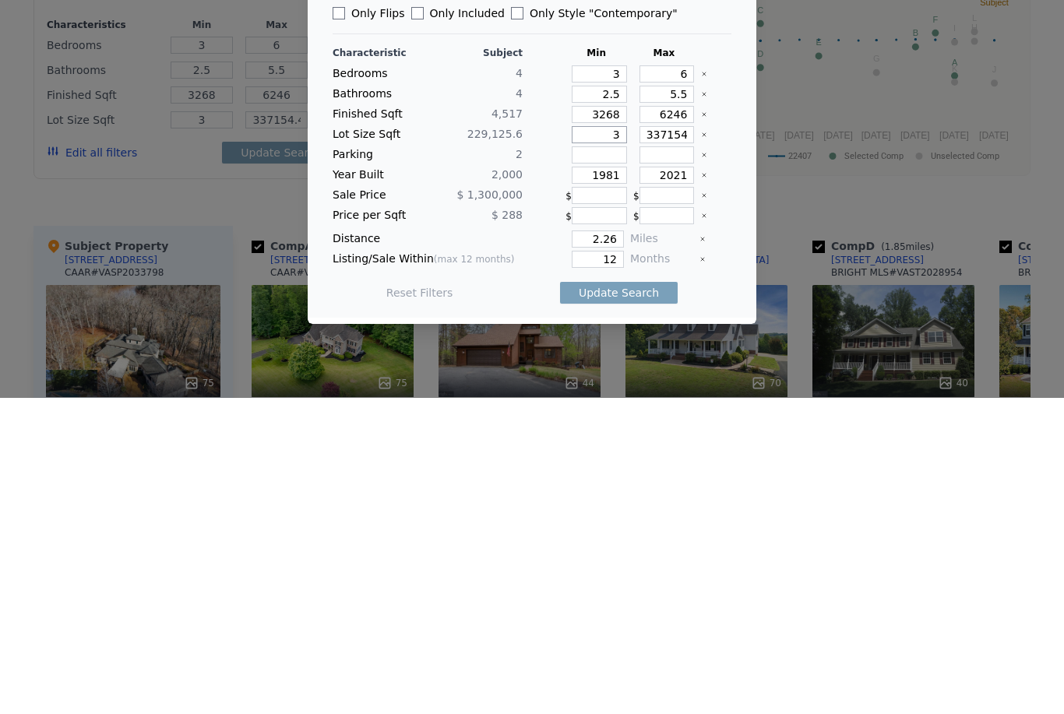
type input "30"
type input "300"
type input "3000"
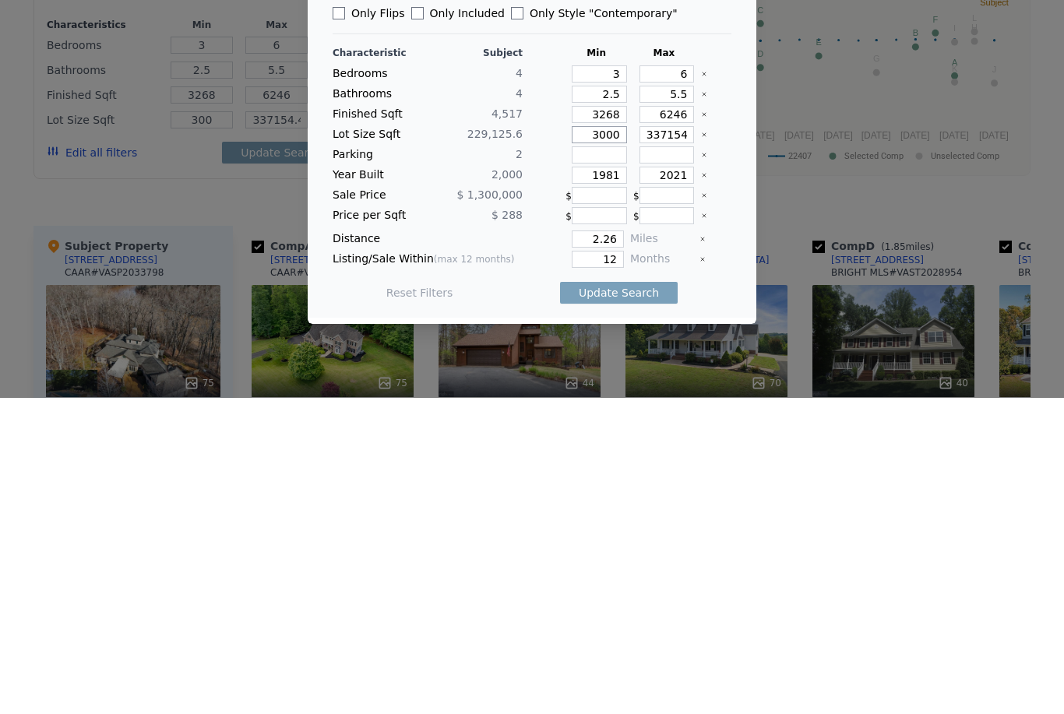
type input "3000"
type input "30000"
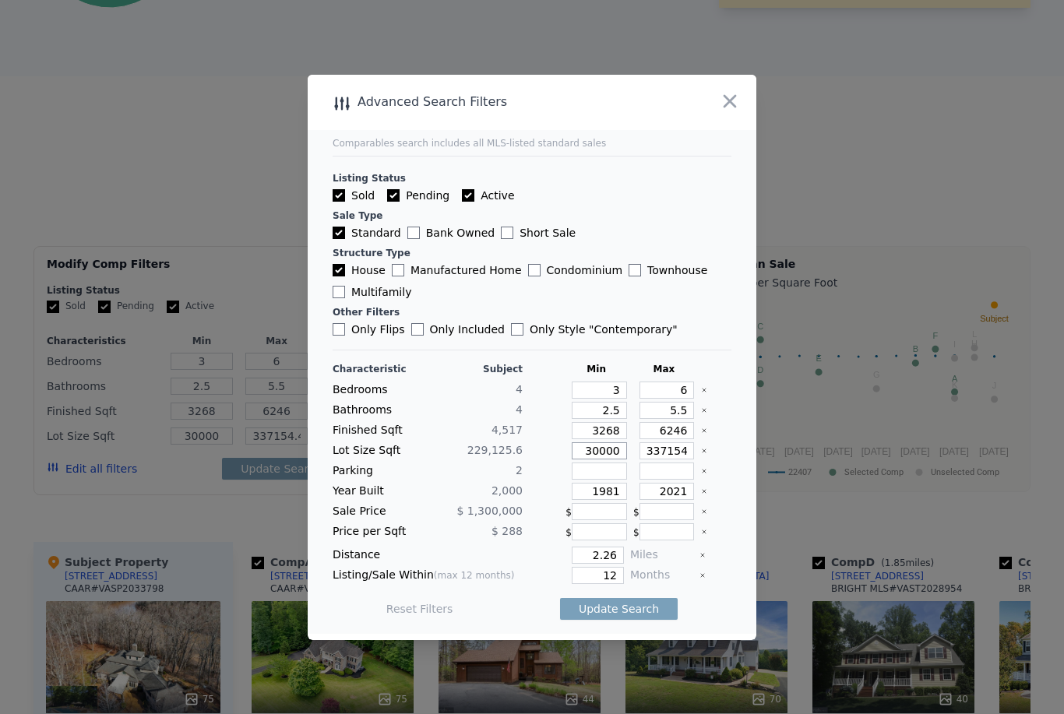
type input "30000"
click at [619, 564] on input "2.26" at bounding box center [598, 555] width 52 height 17
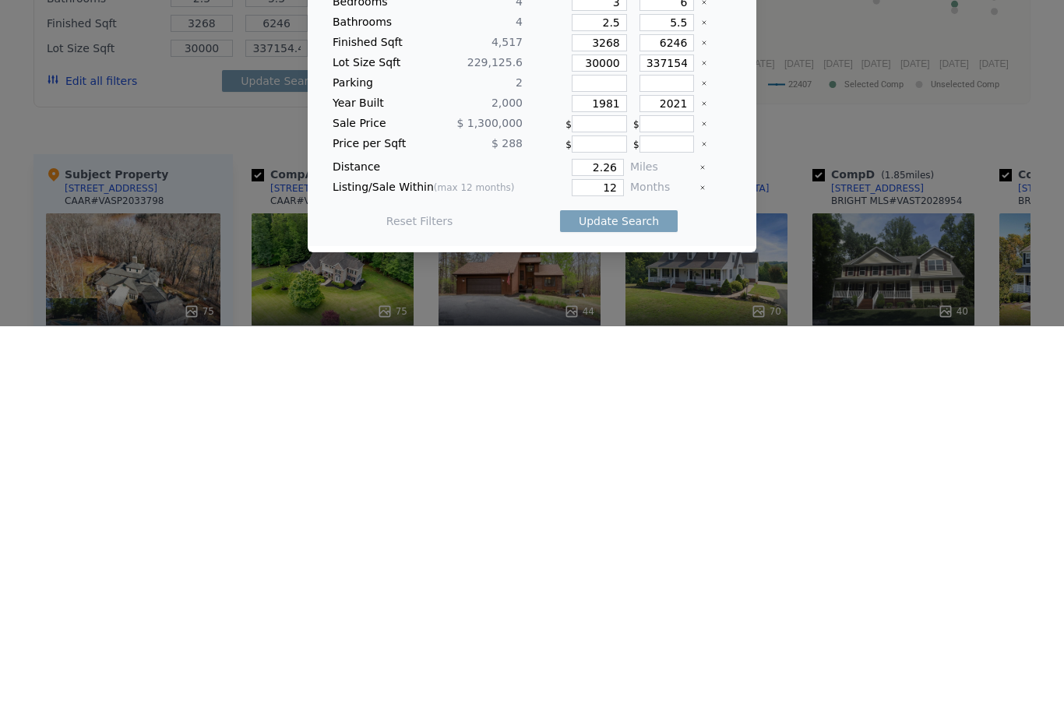
click at [641, 598] on button "Update Search" at bounding box center [619, 609] width 118 height 22
type input "337154"
click at [648, 598] on button "Update Search" at bounding box center [619, 609] width 118 height 22
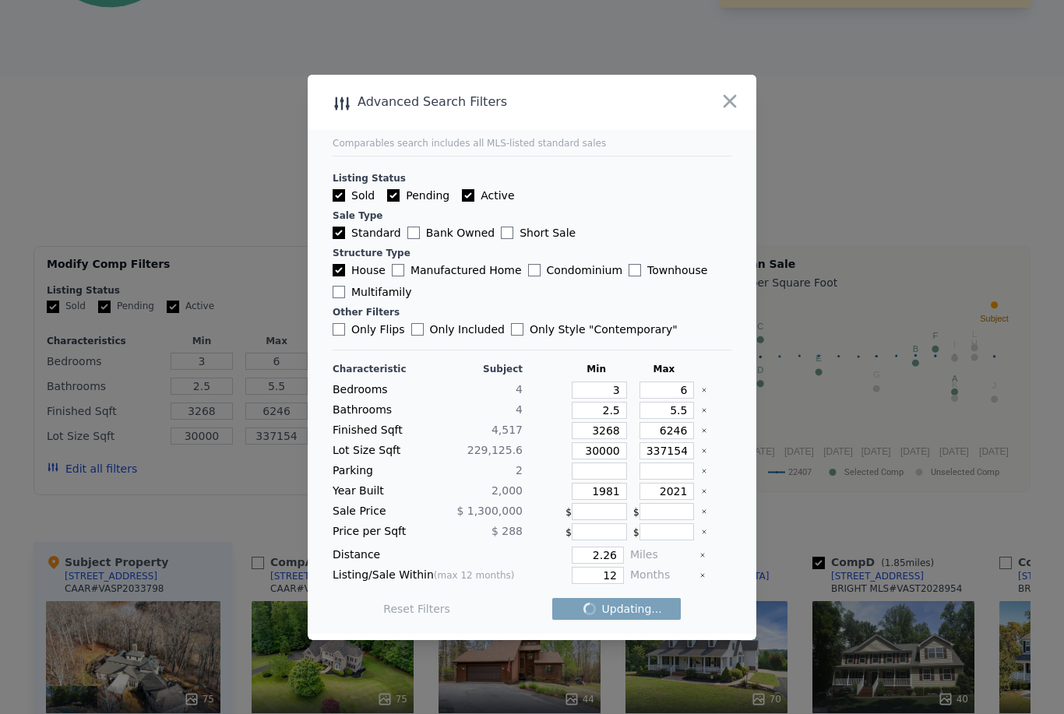
checkbox input "false"
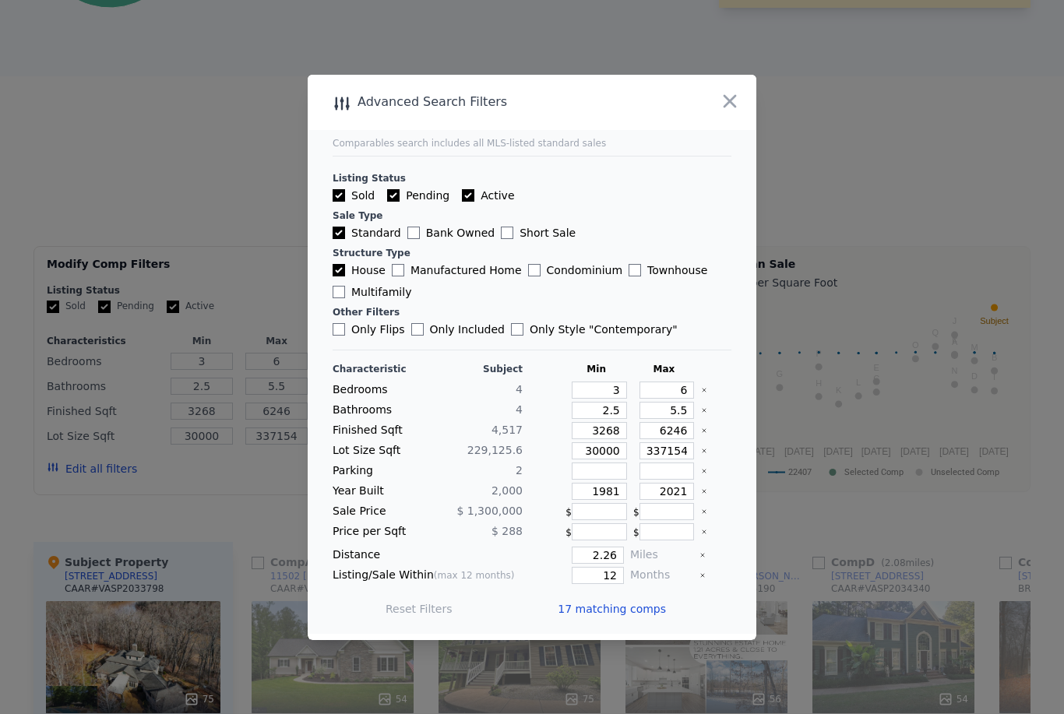
click at [469, 202] on input "Active" at bounding box center [468, 195] width 12 height 12
checkbox input "false"
click at [393, 202] on input "Pending" at bounding box center [393, 195] width 12 height 12
checkbox input "false"
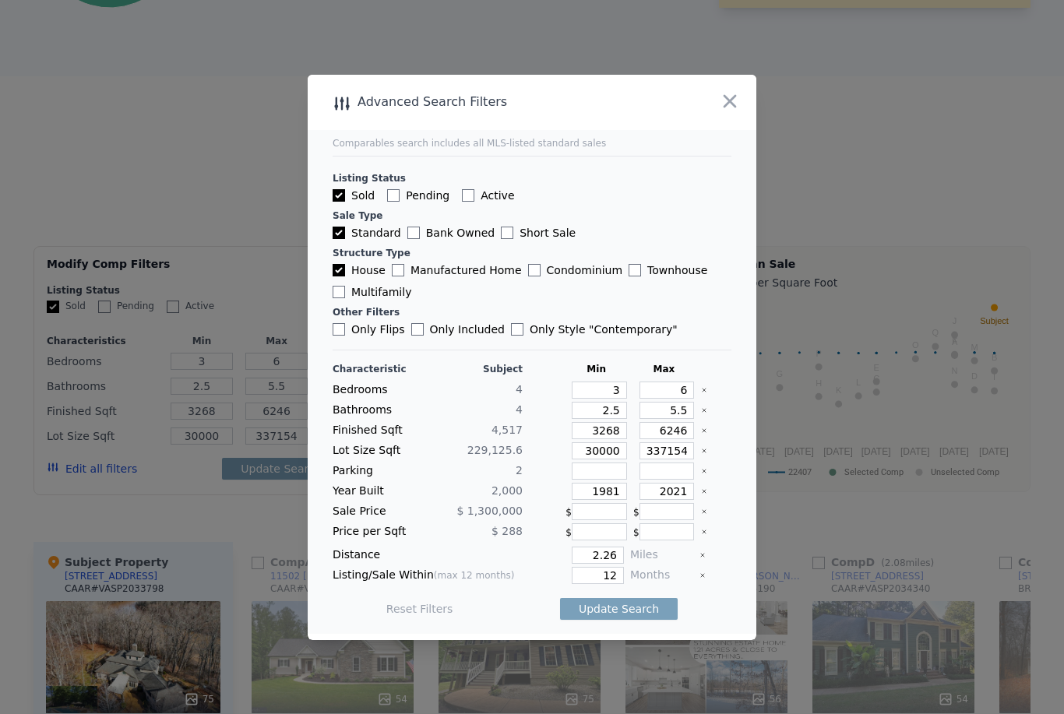
checkbox input "false"
click at [650, 620] on button "Update Search" at bounding box center [619, 609] width 118 height 22
click at [732, 108] on icon "button" at bounding box center [730, 100] width 13 height 13
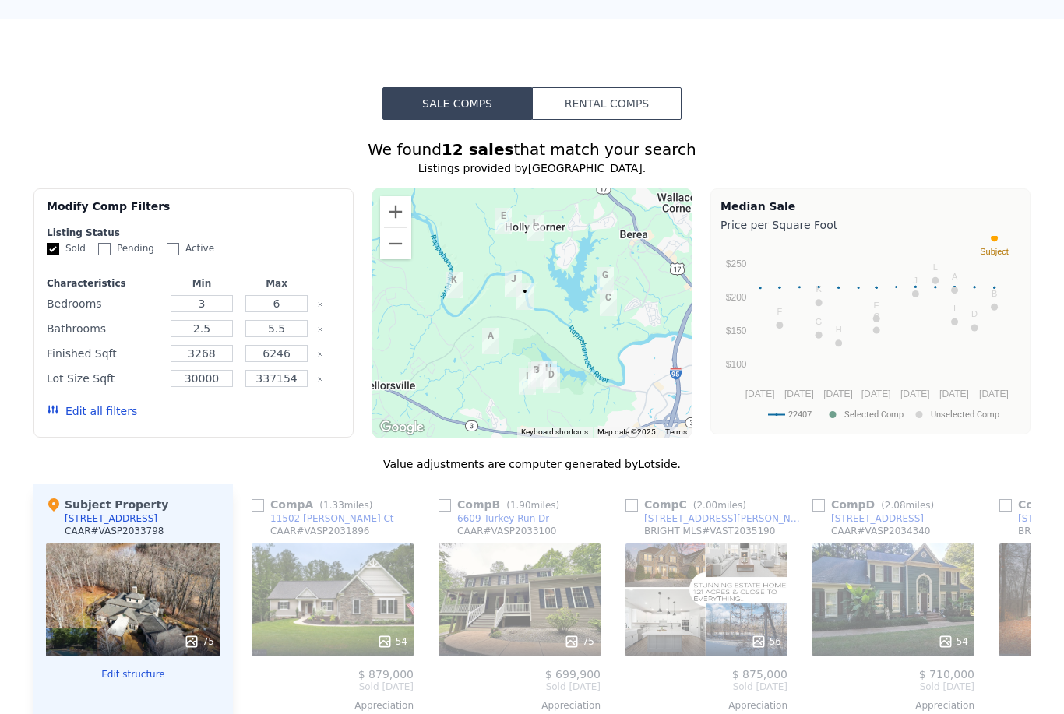
scroll to position [1263, 0]
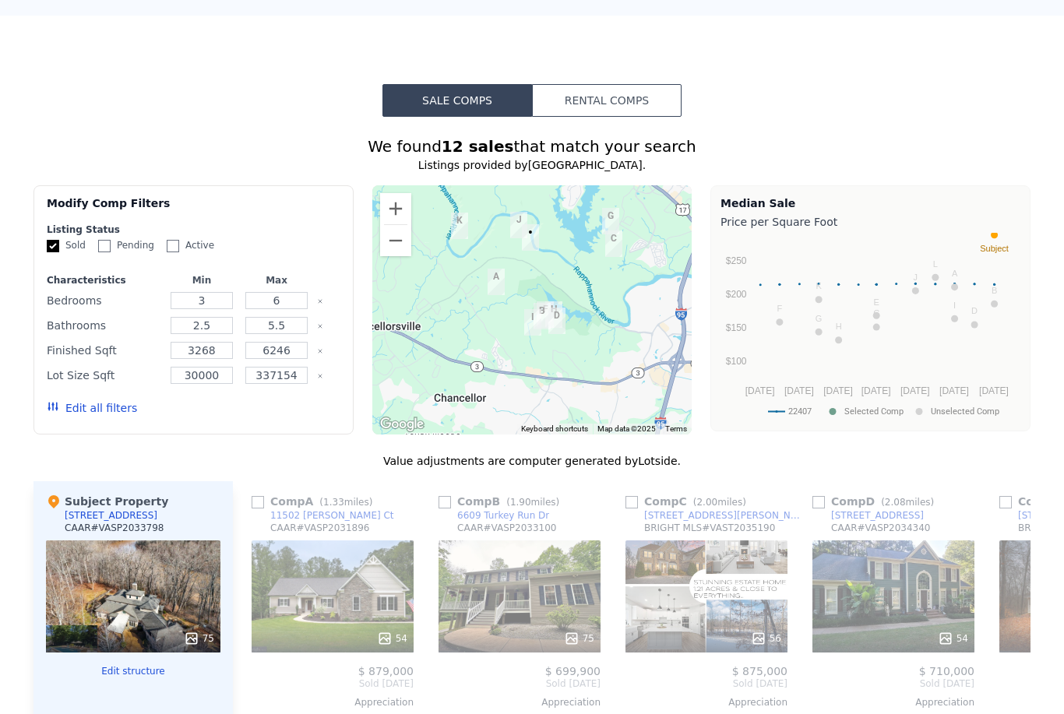
click at [108, 411] on button "Edit all filters" at bounding box center [92, 408] width 90 height 16
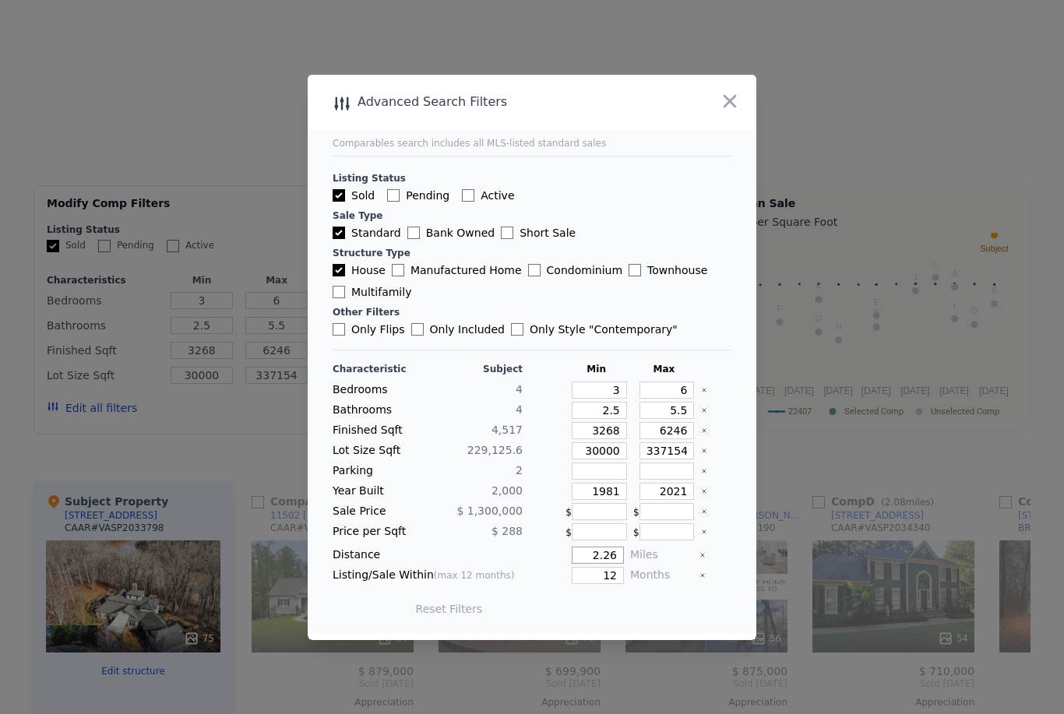
click at [587, 564] on input "2.26" at bounding box center [598, 555] width 52 height 17
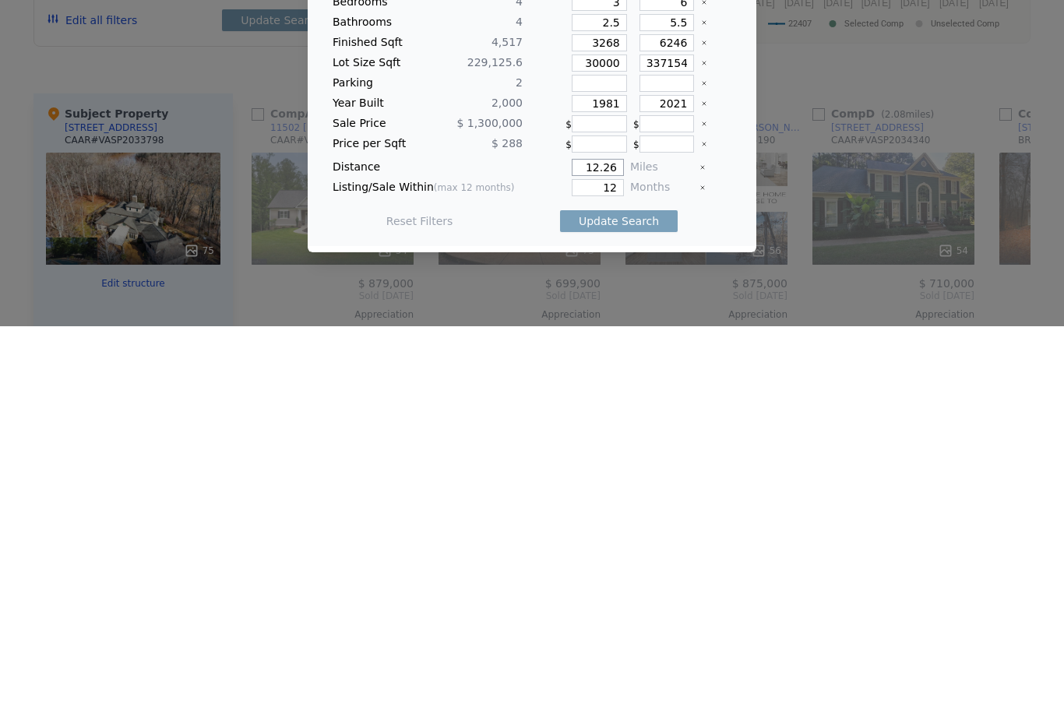
type input "12.26"
click at [649, 598] on button "Update Search" at bounding box center [619, 609] width 118 height 22
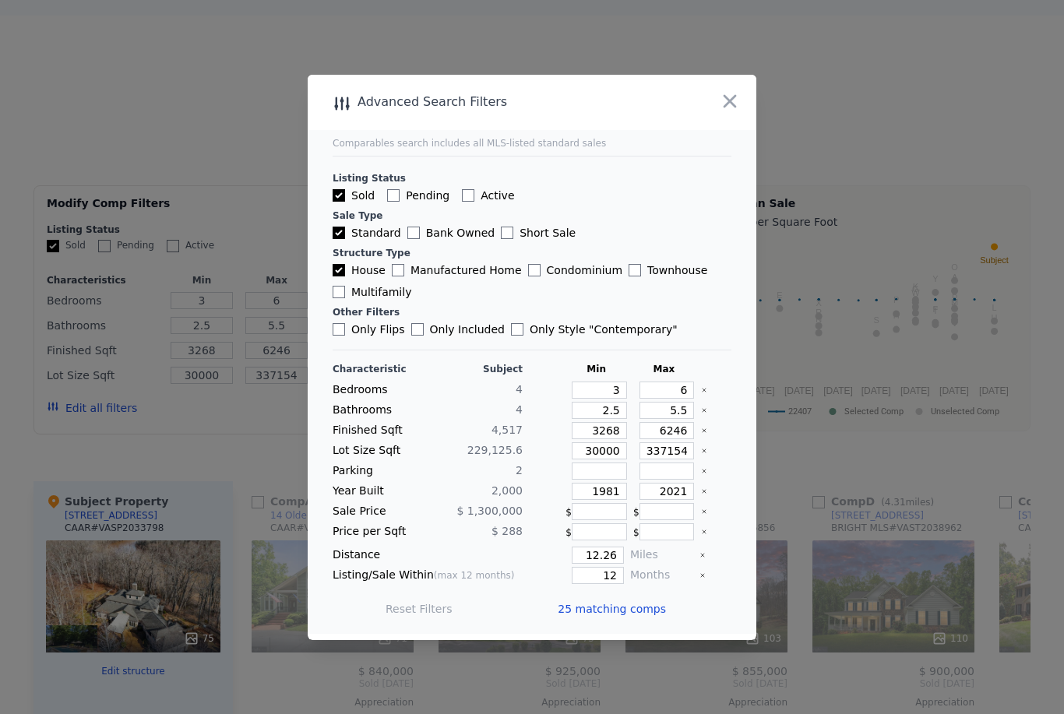
click at [736, 112] on icon "button" at bounding box center [730, 101] width 22 height 22
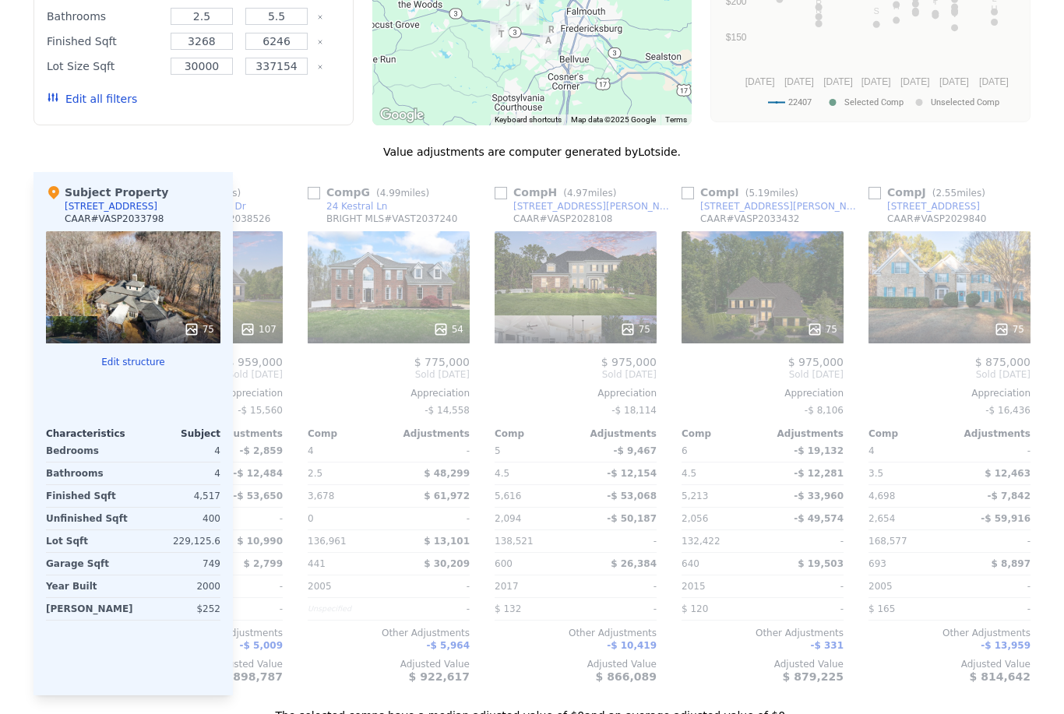
scroll to position [0, 1067]
click at [500, 190] on input "checkbox" at bounding box center [500, 193] width 12 height 12
checkbox input "true"
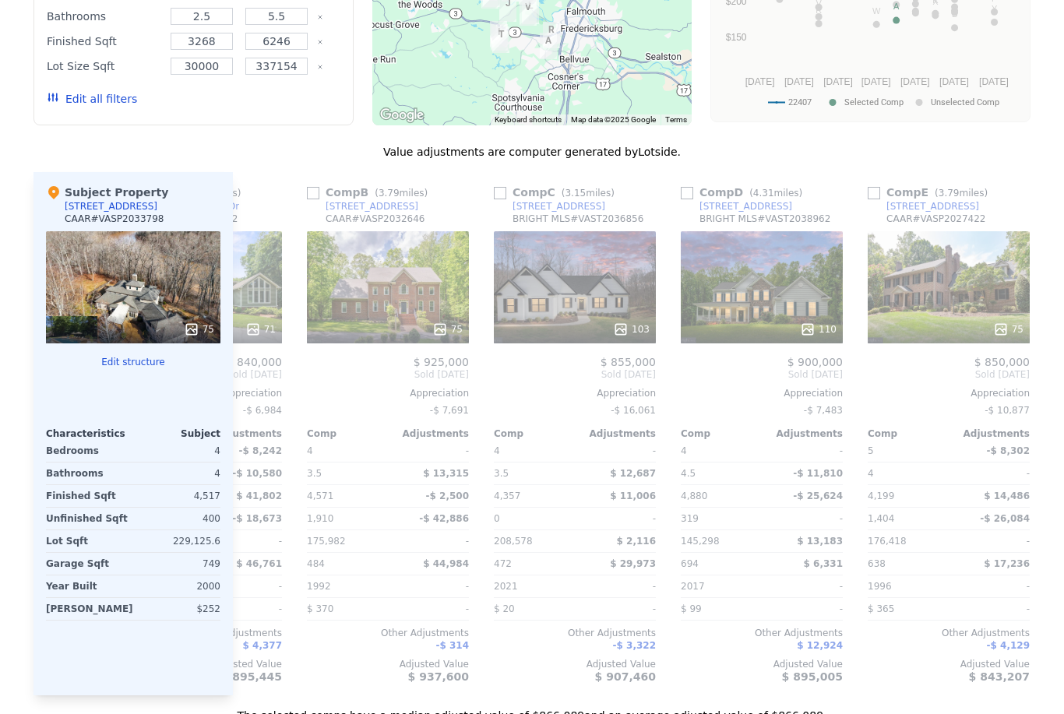
click at [693, 193] on input "checkbox" at bounding box center [687, 193] width 12 height 12
checkbox input "true"
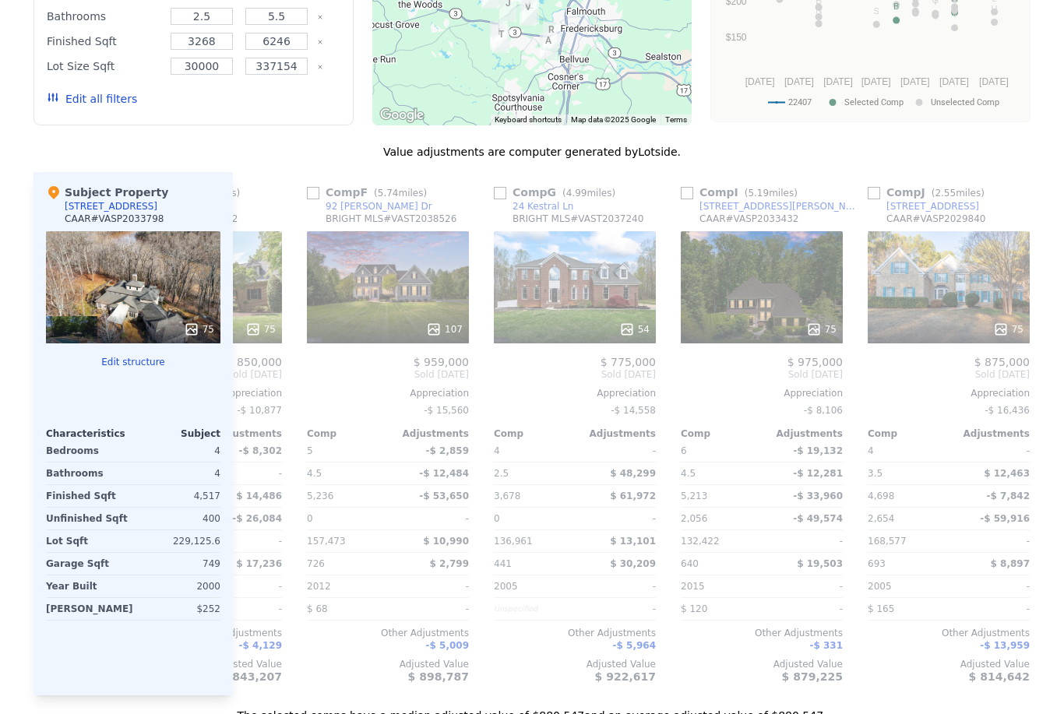
click at [686, 192] on input "checkbox" at bounding box center [687, 193] width 12 height 12
checkbox input "true"
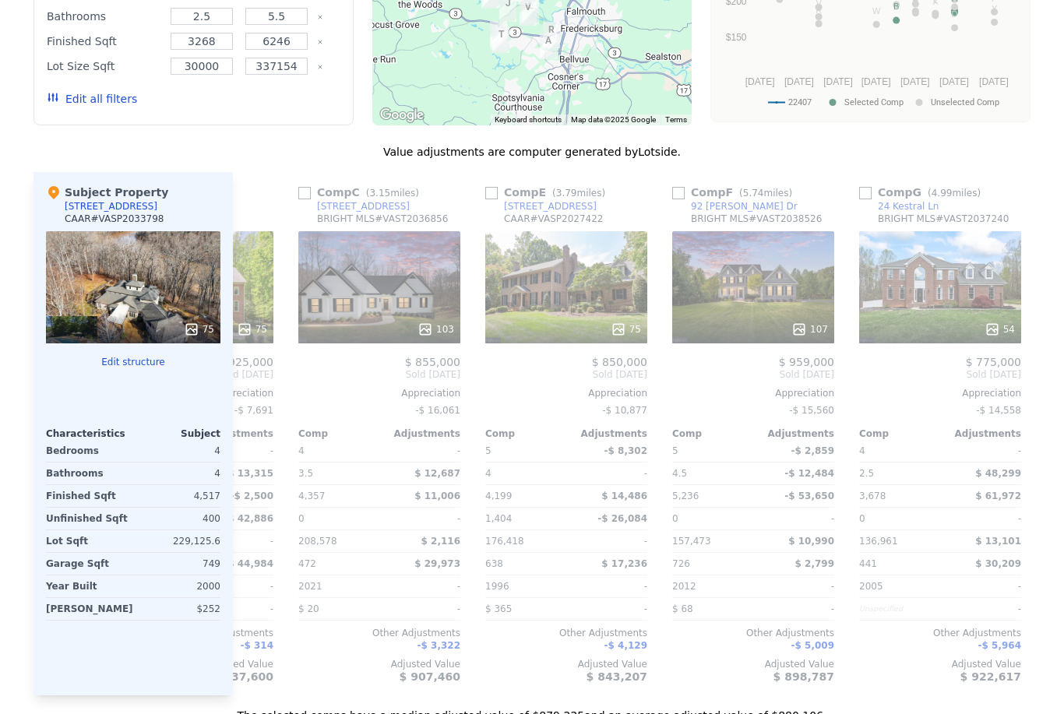
scroll to position [0, 1640]
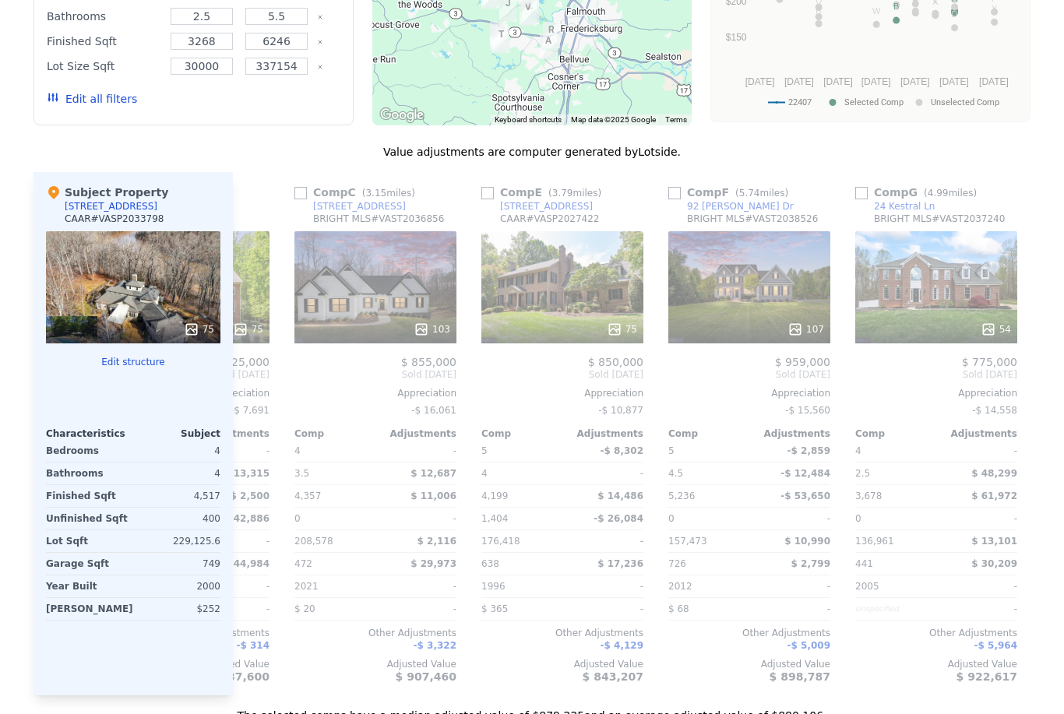
click at [679, 192] on input "checkbox" at bounding box center [674, 193] width 12 height 12
checkbox input "true"
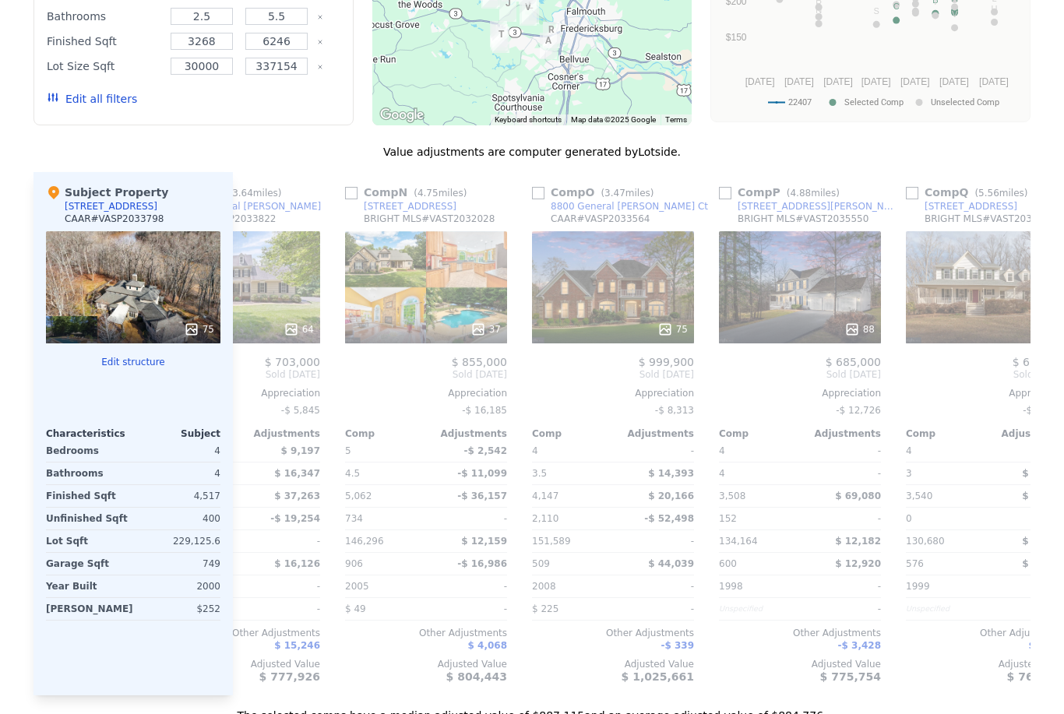
scroll to position [0, 2338]
click at [541, 191] on input "checkbox" at bounding box center [537, 193] width 12 height 12
checkbox input "true"
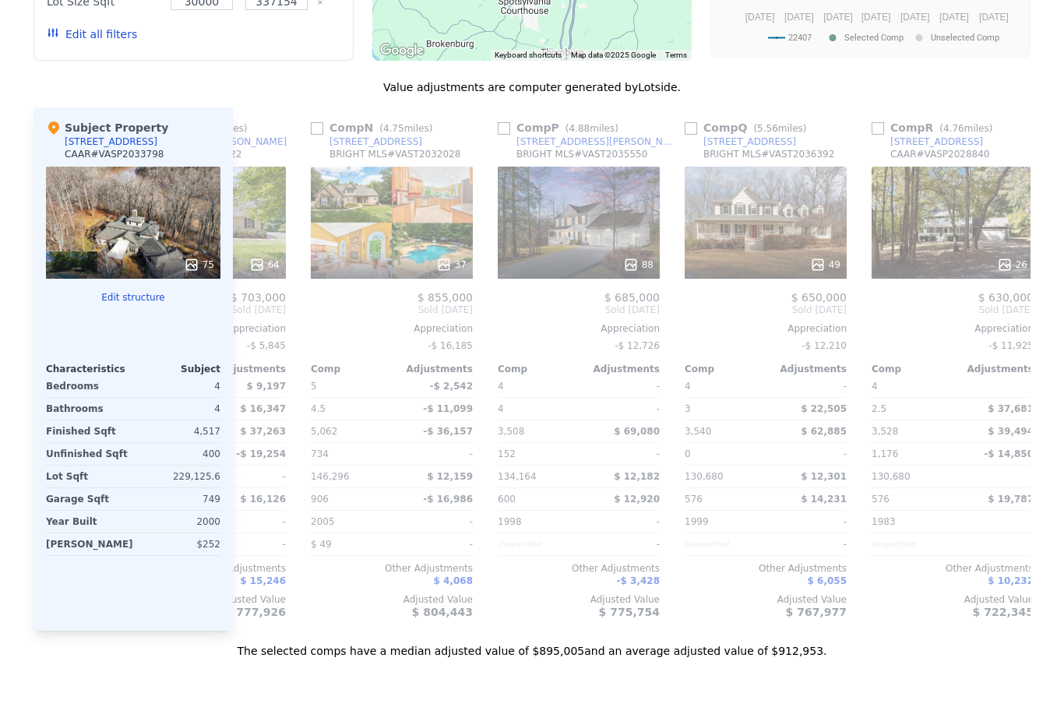
scroll to position [1645, 0]
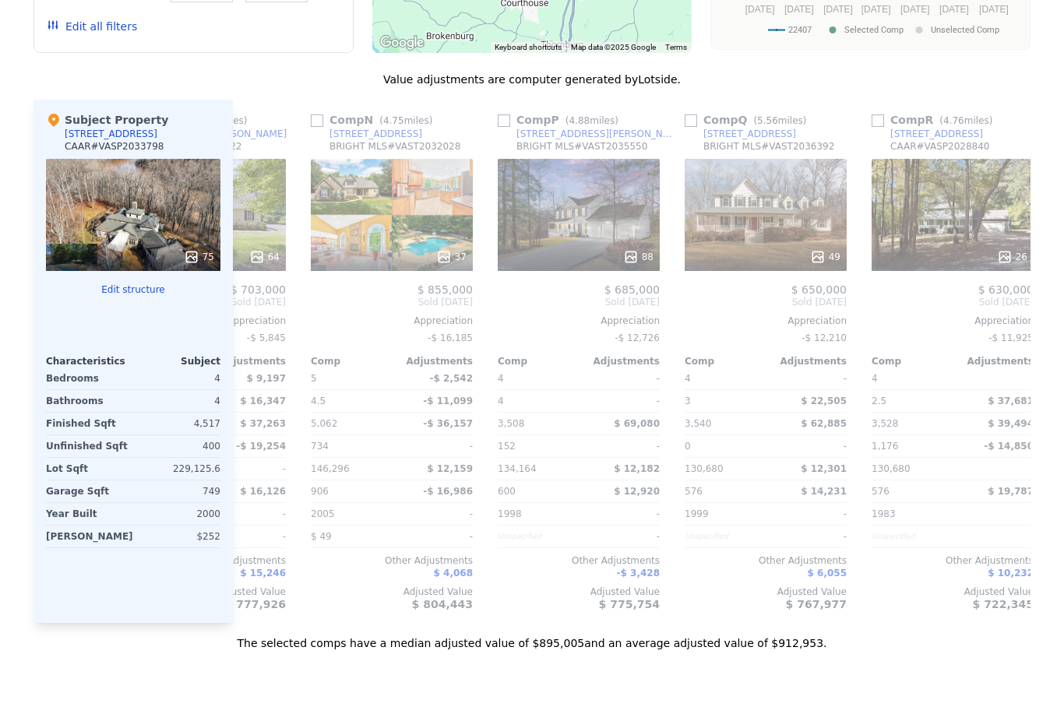
click at [995, 519] on div "-" at bounding box center [995, 514] width 78 height 22
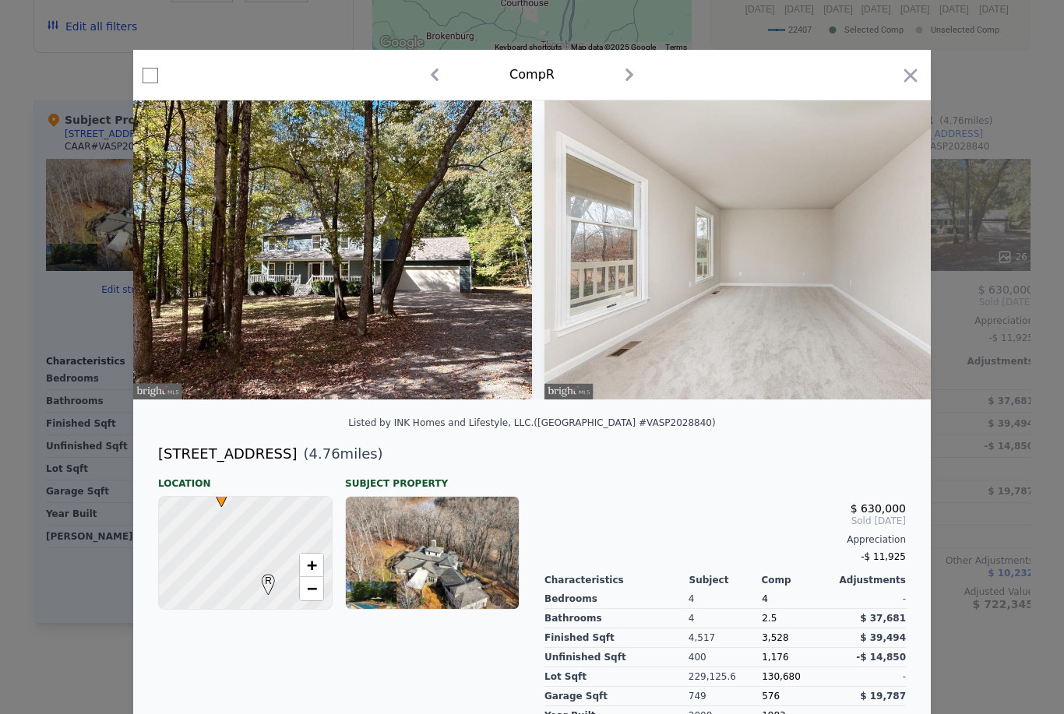
click at [915, 80] on icon "button" at bounding box center [911, 75] width 13 height 13
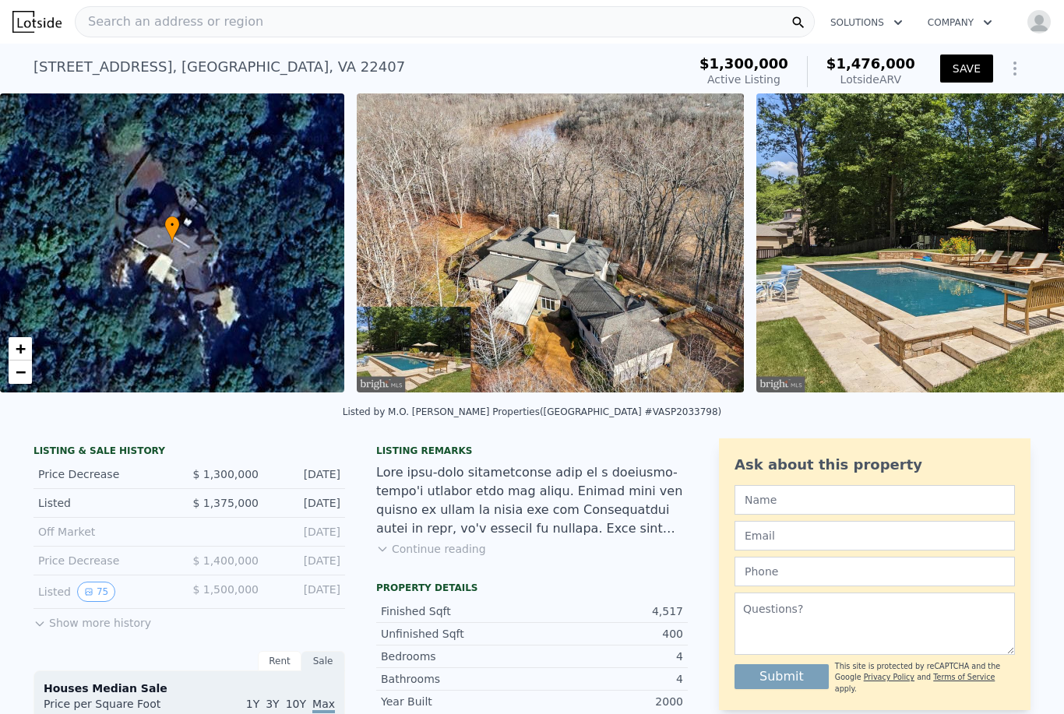
click at [38, 627] on icon at bounding box center [40, 624] width 12 height 12
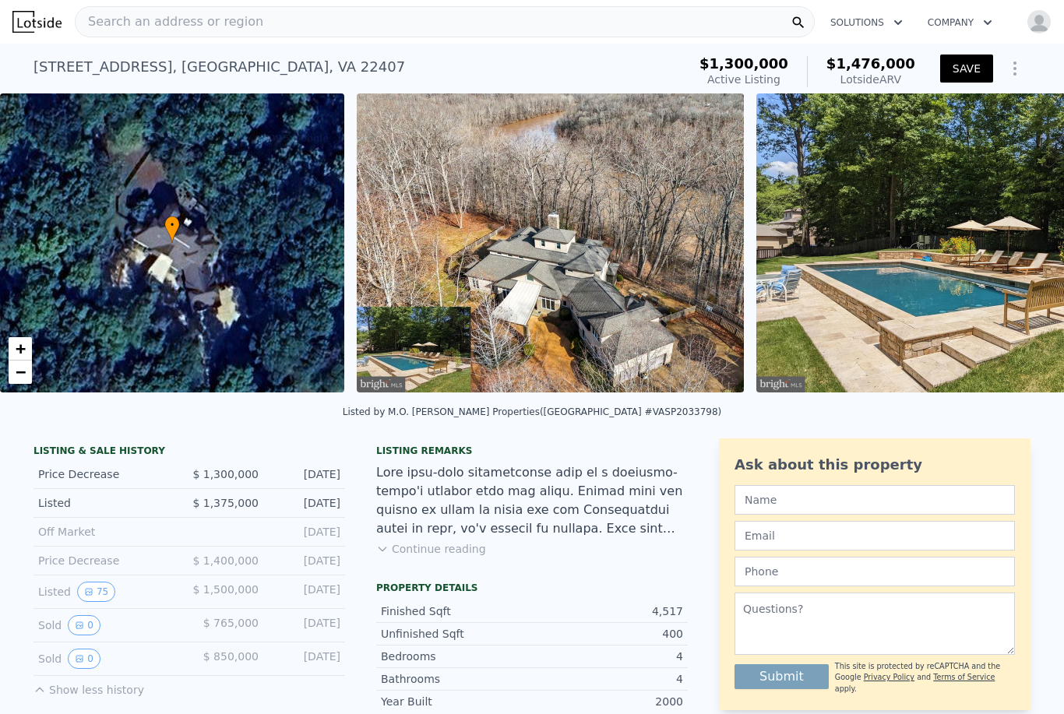
scroll to position [27, 0]
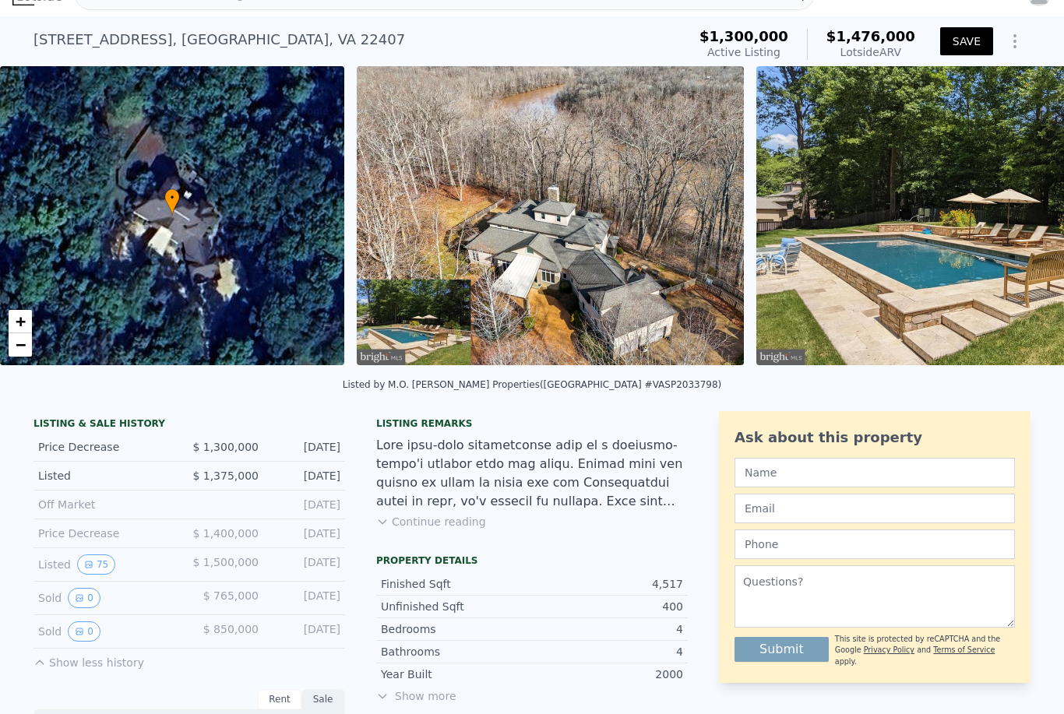
click at [87, 598] on button "0" at bounding box center [84, 598] width 33 height 20
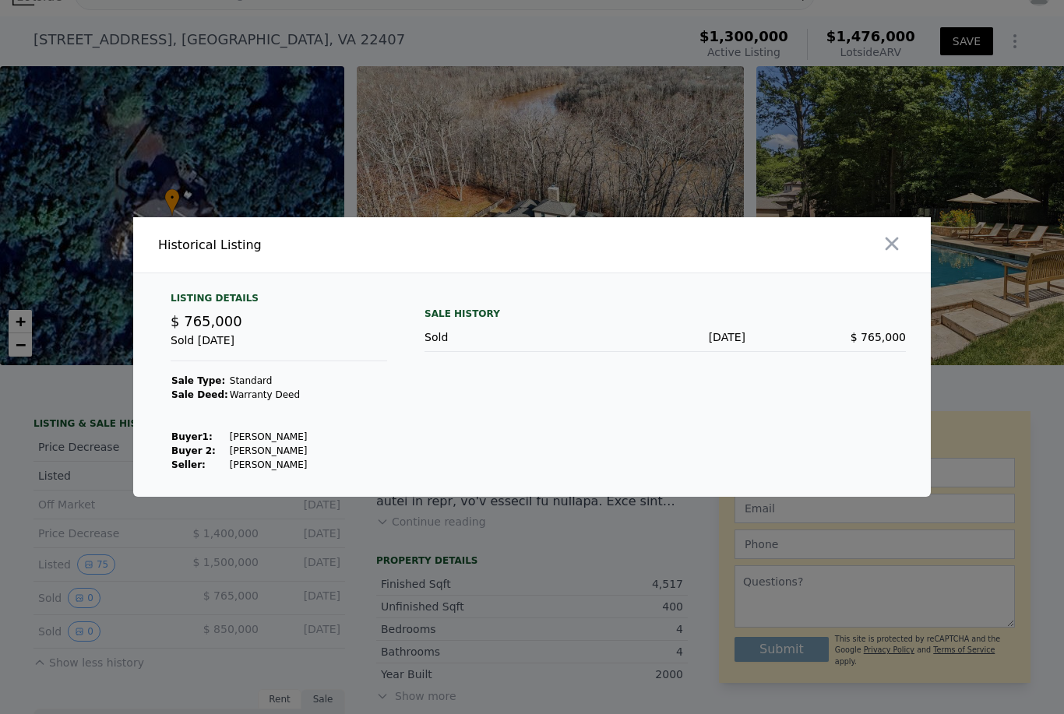
click at [905, 258] on button "button" at bounding box center [892, 244] width 28 height 28
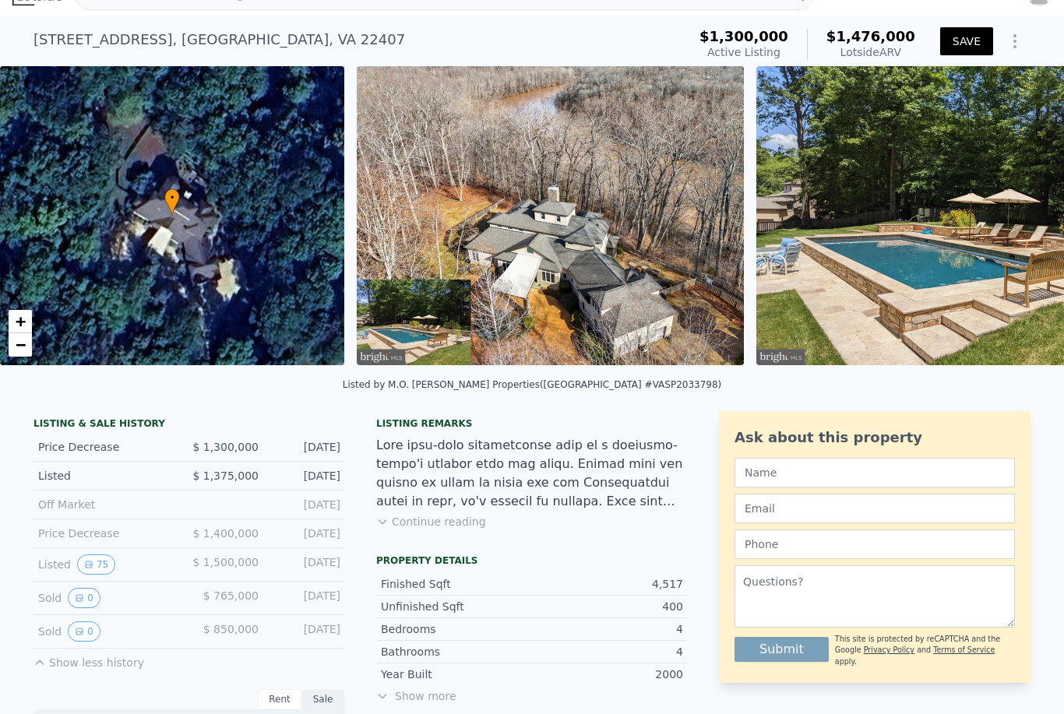
click at [86, 637] on button "0" at bounding box center [84, 632] width 33 height 20
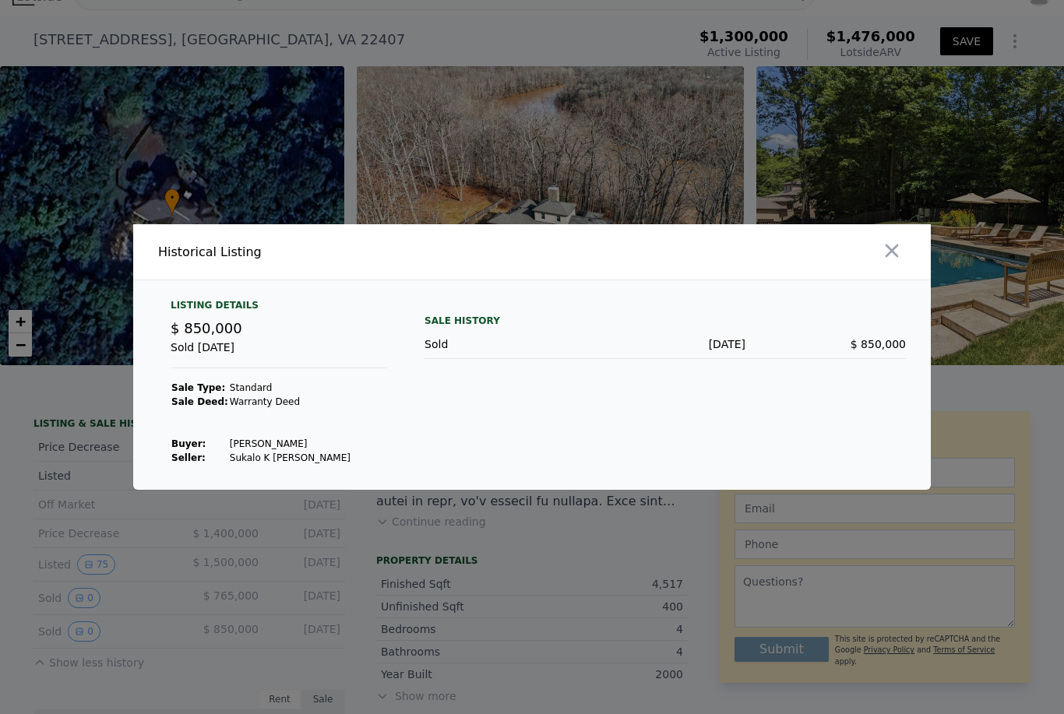
click at [897, 262] on icon "button" at bounding box center [892, 251] width 22 height 22
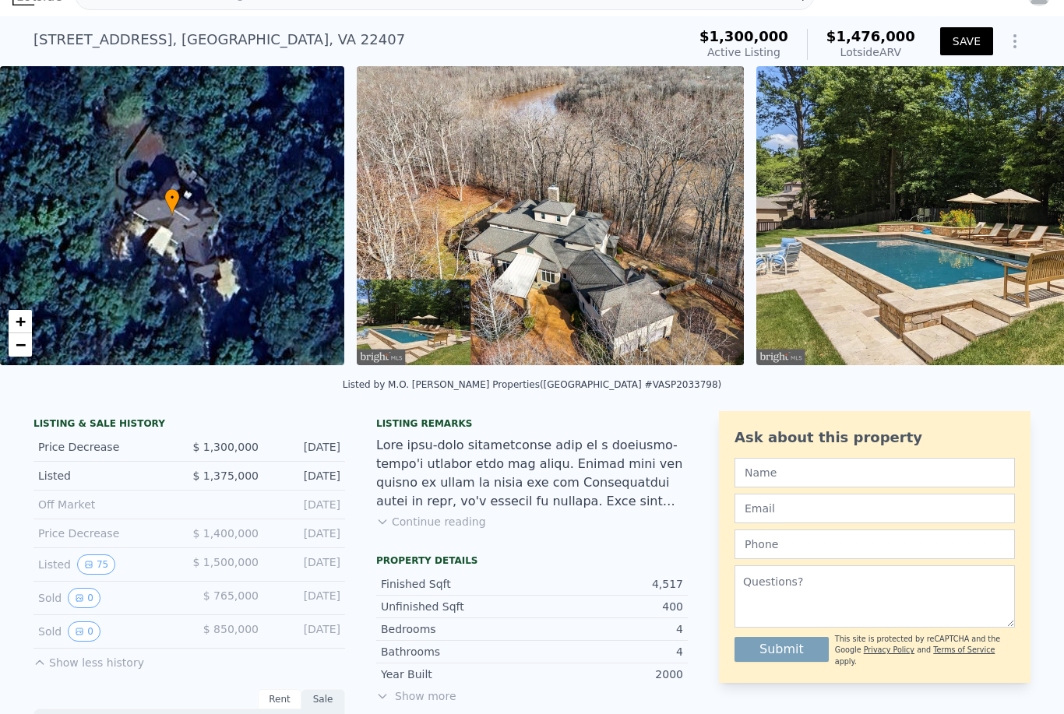
click at [89, 599] on button "0" at bounding box center [84, 598] width 33 height 20
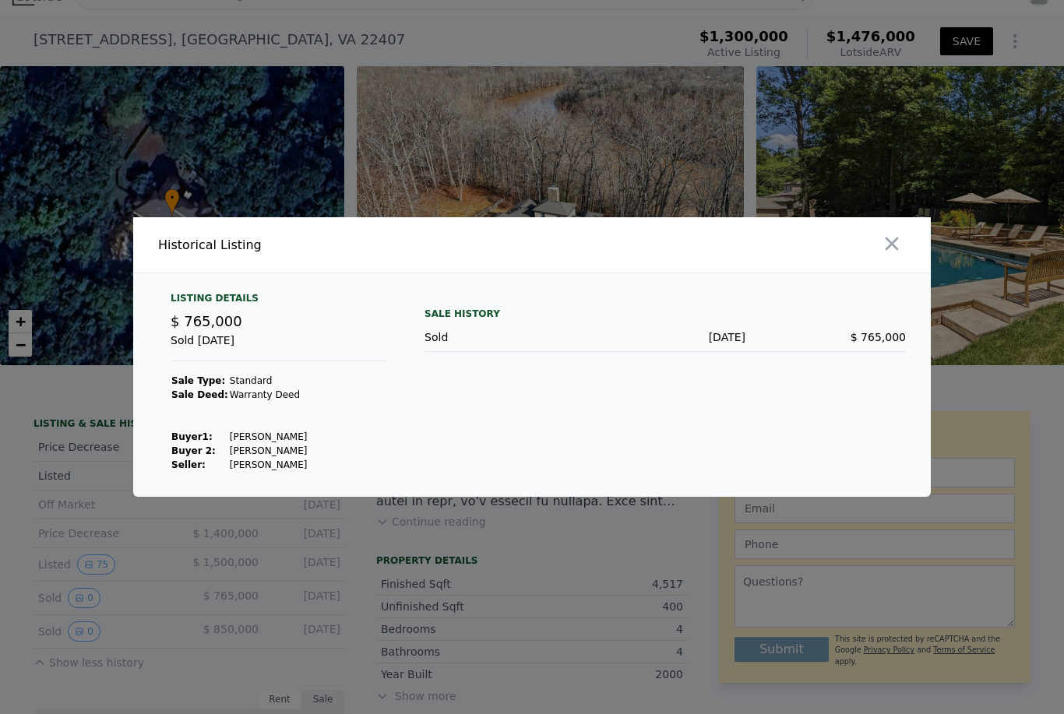
click at [901, 255] on icon "button" at bounding box center [892, 244] width 22 height 22
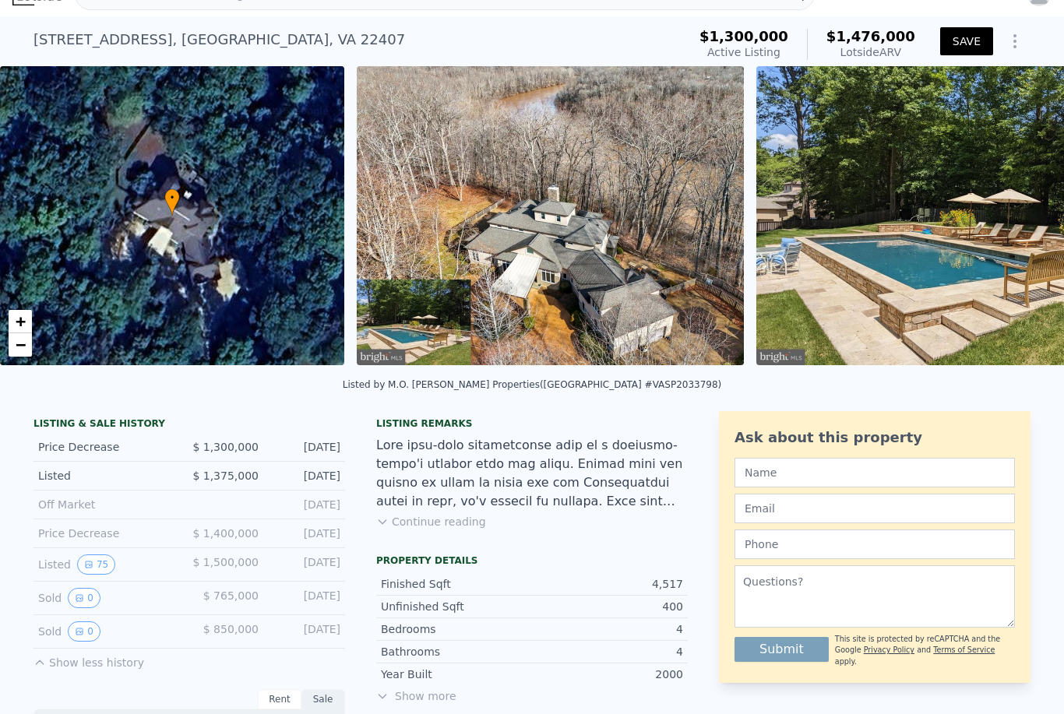
scroll to position [12, 0]
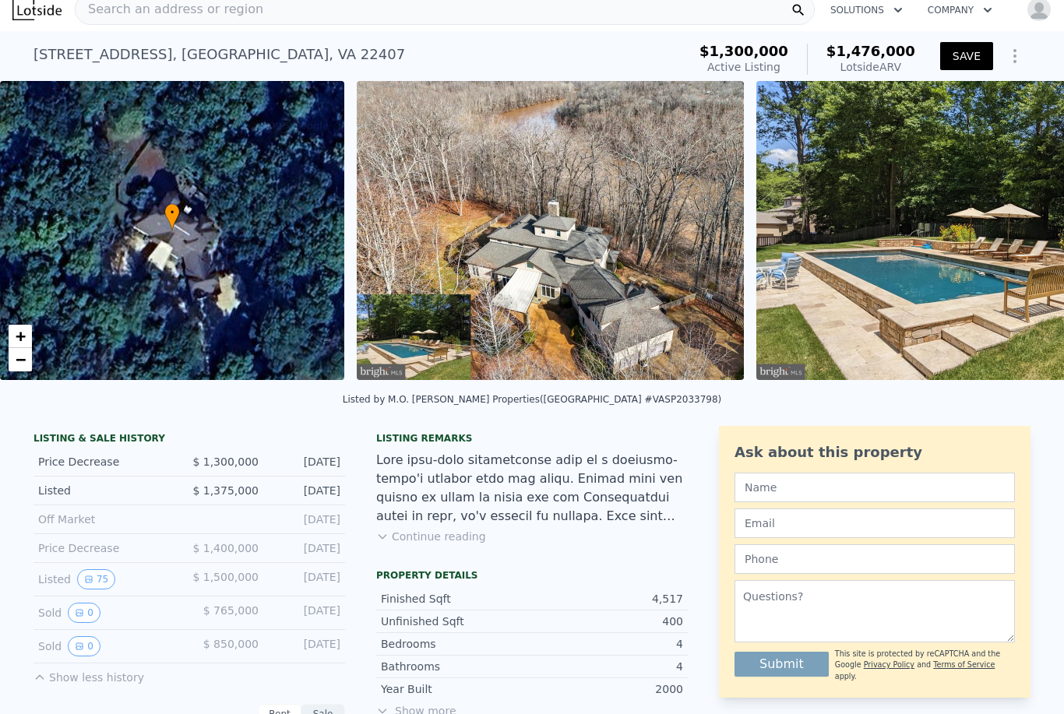
click at [1039, 9] on img "button" at bounding box center [1039, 9] width 25 height 25
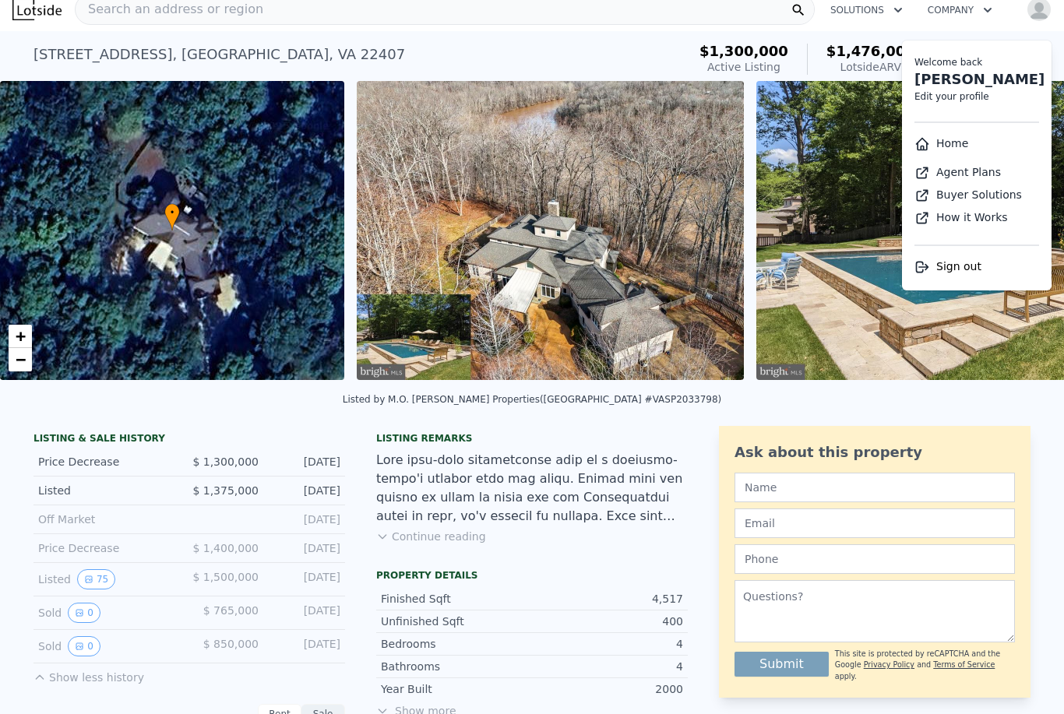
click at [996, 196] on link "Buyer Solutions" at bounding box center [969, 195] width 108 height 12
click at [972, 220] on link "How it Works" at bounding box center [961, 217] width 93 height 12
checkbox input "true"
type input "130680"
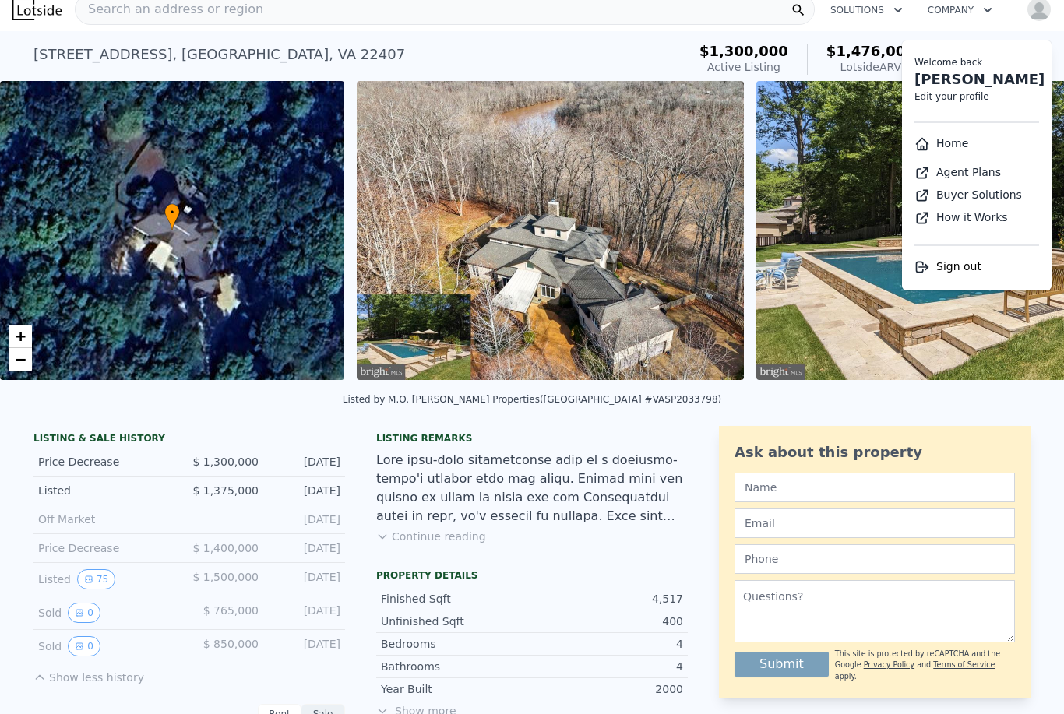
type input "337154.4"
checkbox input "true"
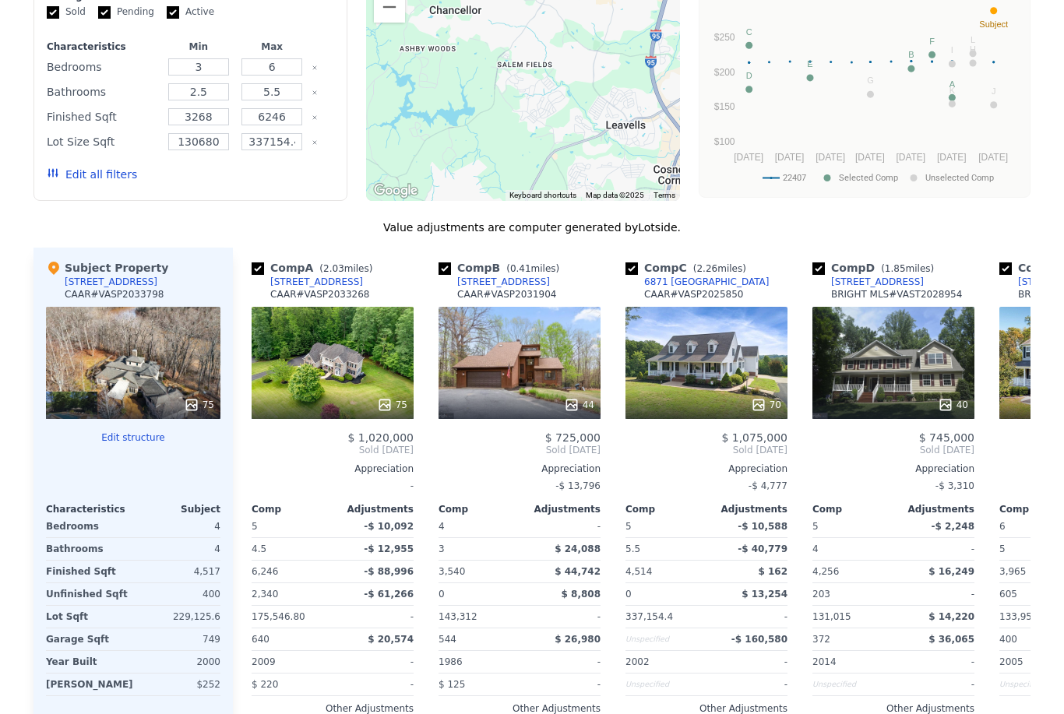
scroll to position [1505, 0]
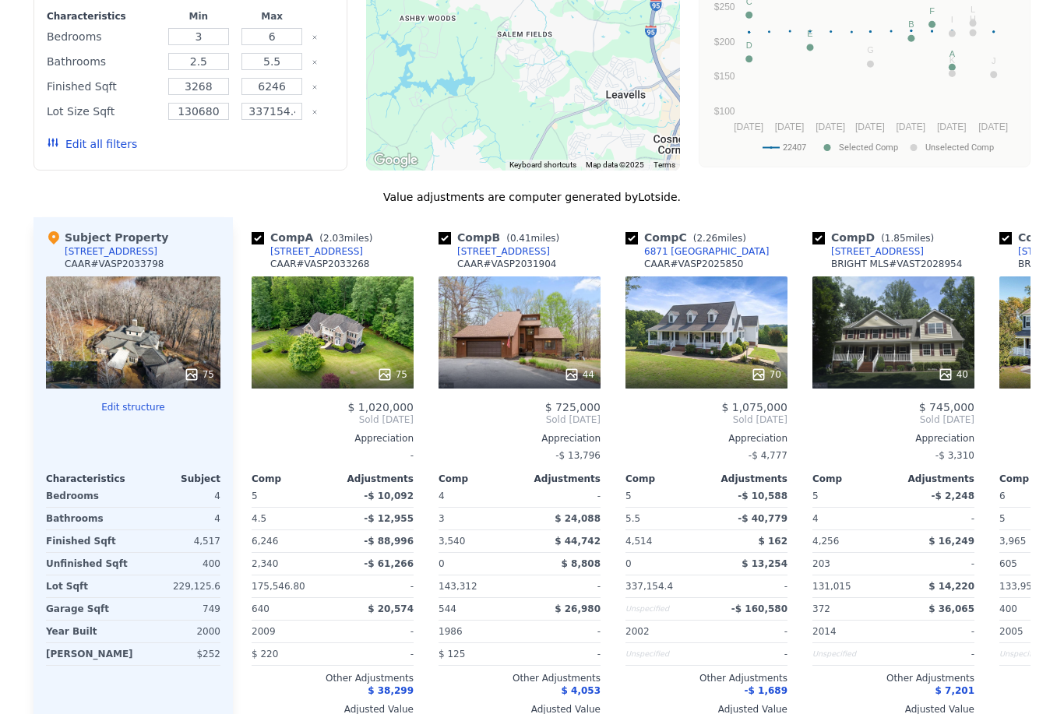
click at [1017, 467] on div "Comp Adjustments" at bounding box center [1081, 476] width 162 height 19
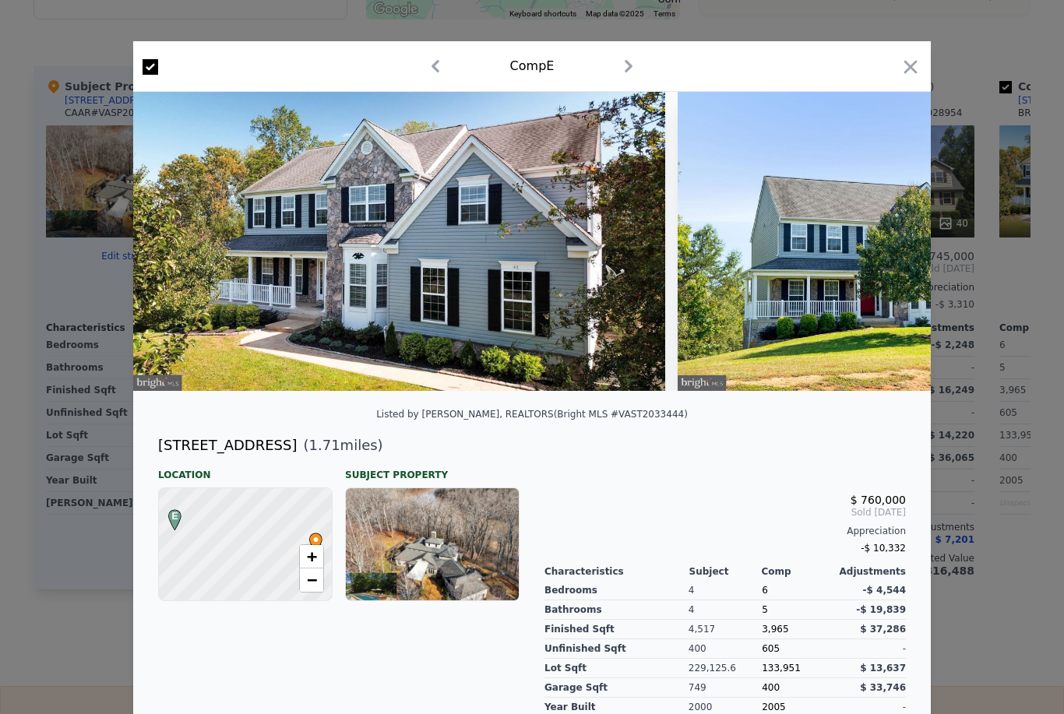
scroll to position [1680, 0]
click at [915, 62] on icon "button" at bounding box center [911, 66] width 13 height 13
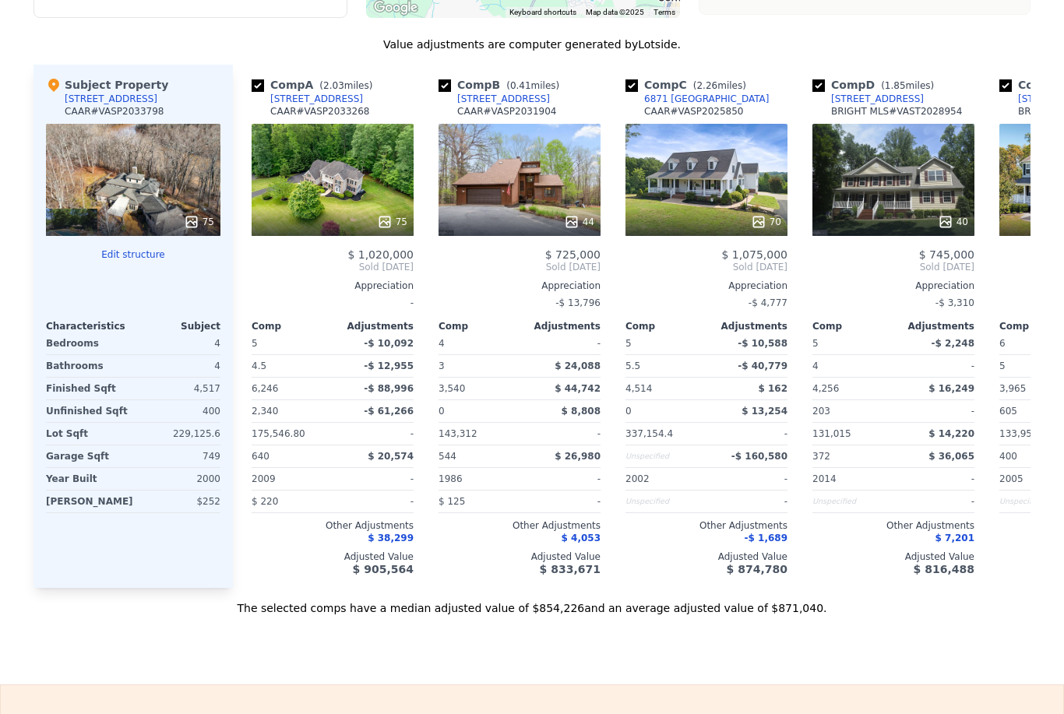
click at [376, 534] on span "$ 38,299" at bounding box center [391, 538] width 46 height 11
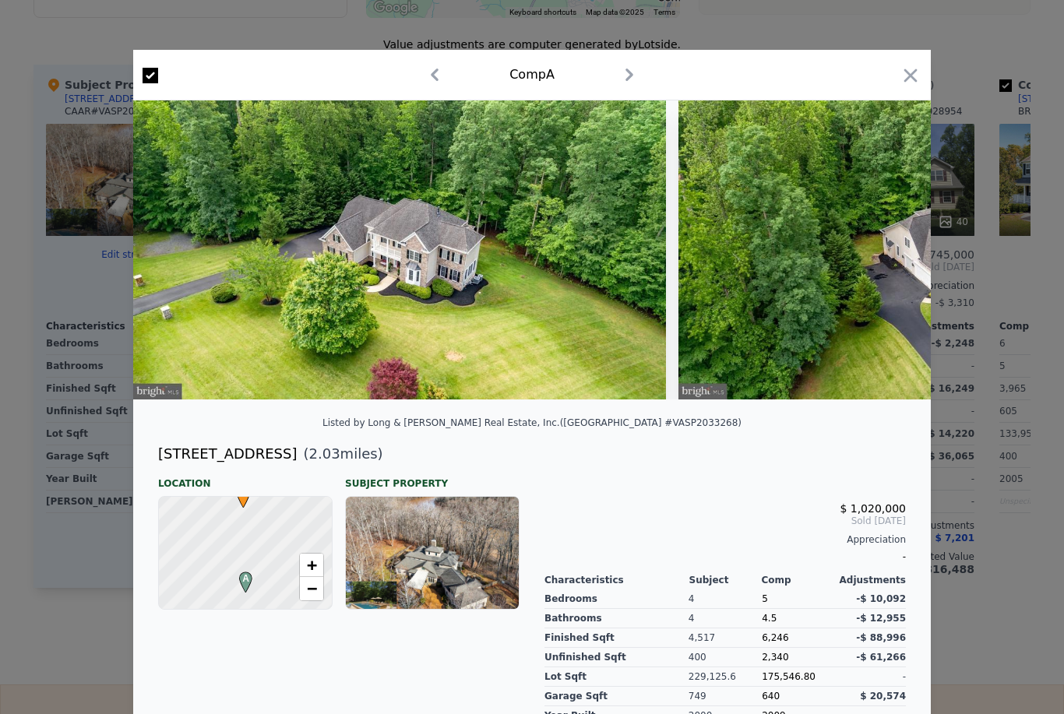
click at [147, 73] on input "checkbox" at bounding box center [151, 76] width 16 height 16
click at [144, 74] on input "checkbox" at bounding box center [151, 76] width 16 height 16
checkbox input "true"
click at [912, 78] on icon "button" at bounding box center [911, 75] width 13 height 13
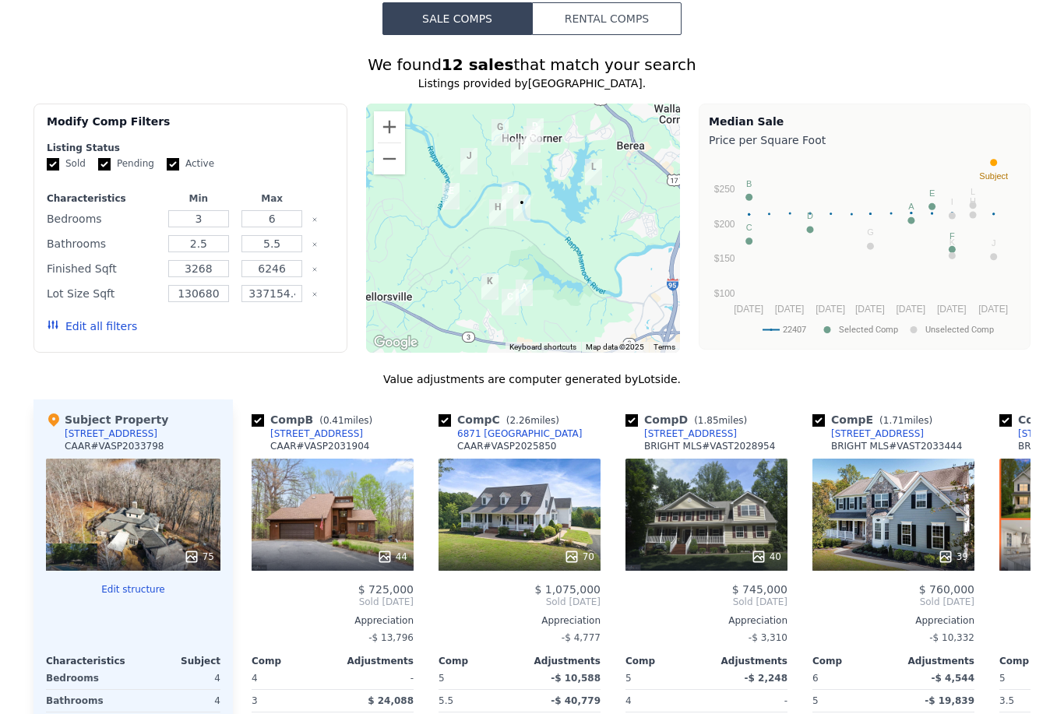
scroll to position [1324, 0]
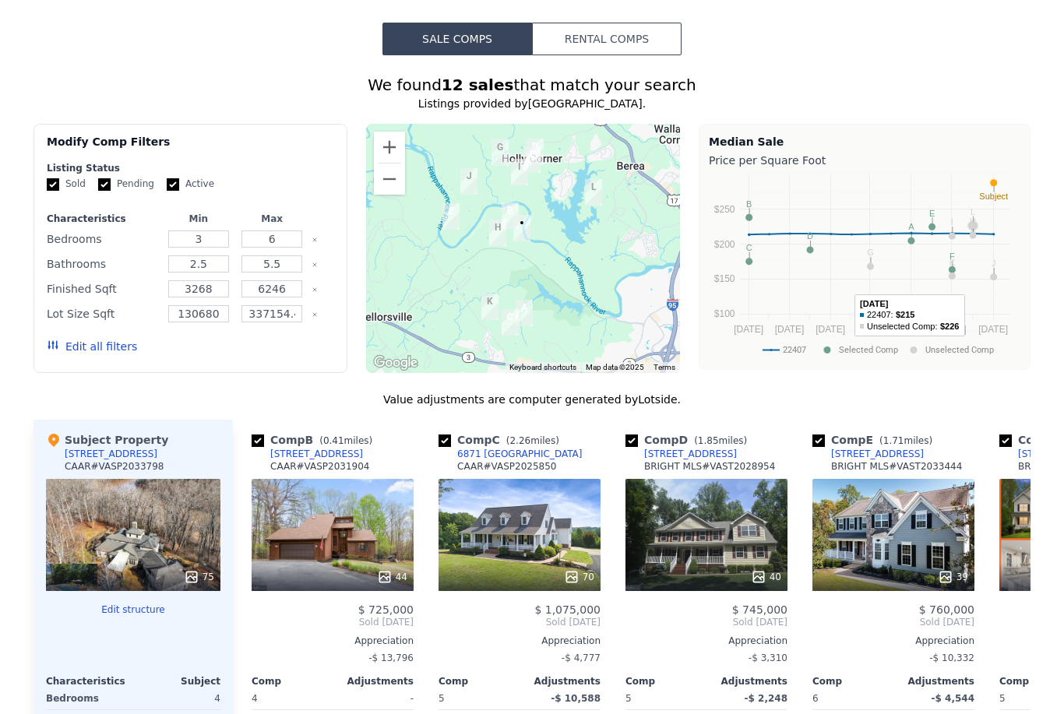
click at [975, 284] on rect "A chart." at bounding box center [875, 247] width 270 height 144
click at [1007, 181] on rect "A chart." at bounding box center [875, 247] width 270 height 144
click at [961, 296] on rect "A chart." at bounding box center [875, 296] width 270 height 1
click at [824, 252] on rect "A chart." at bounding box center [875, 247] width 270 height 144
click at [754, 222] on rect "A chart." at bounding box center [875, 247] width 270 height 144
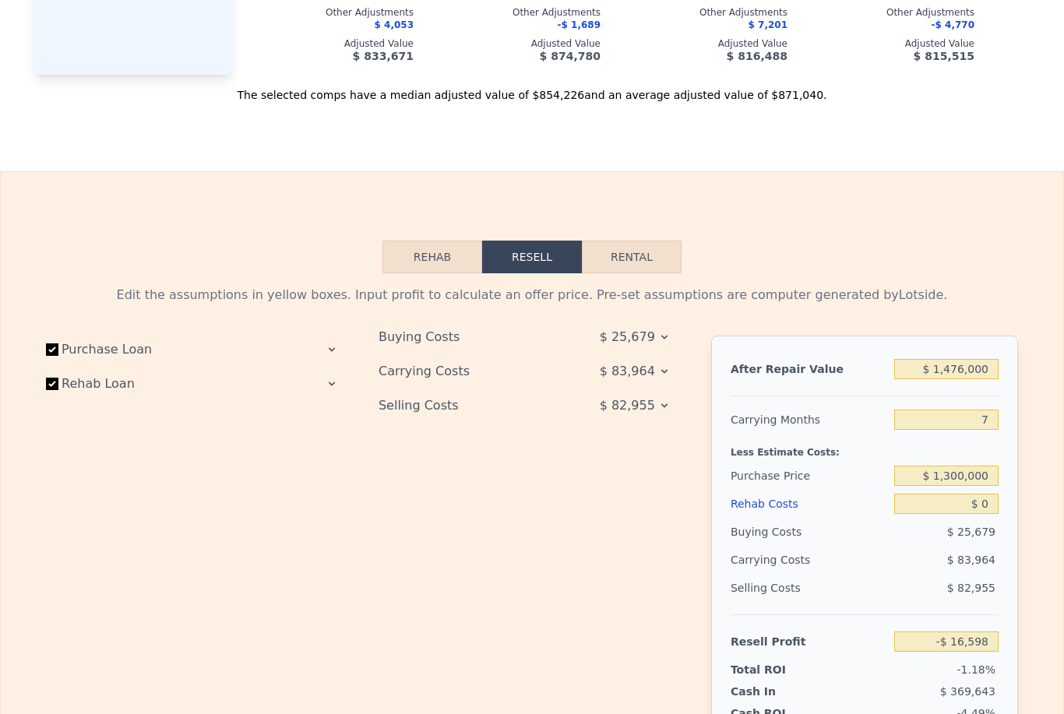
scroll to position [2304, 0]
